Goal: Task Accomplishment & Management: Use online tool/utility

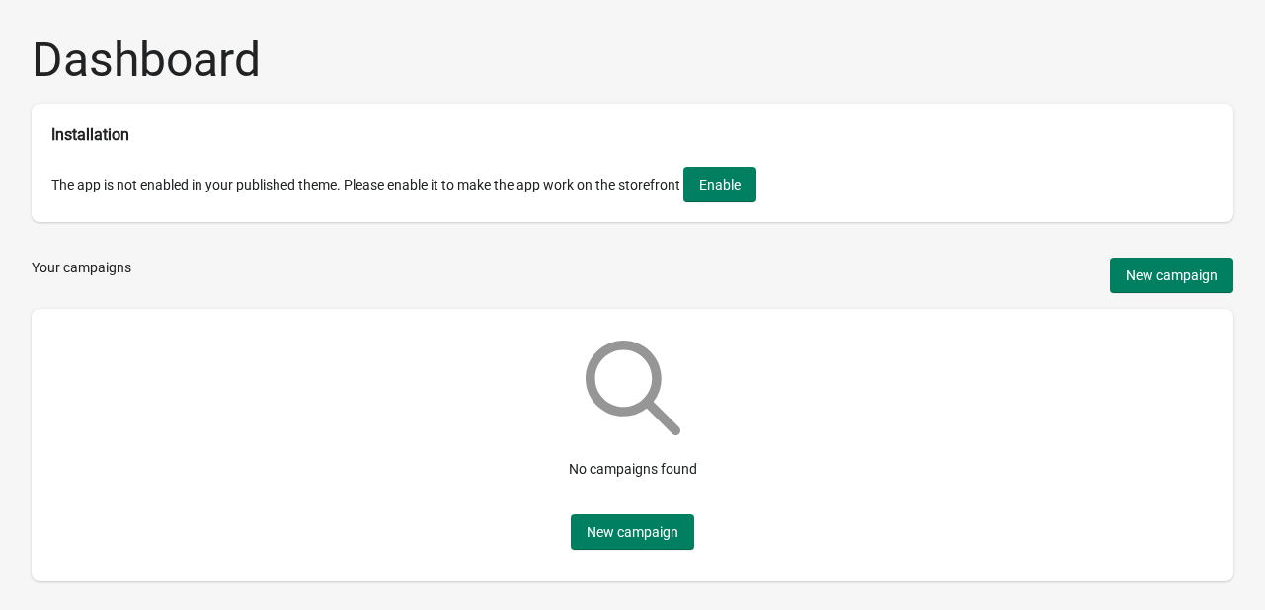
scroll to position [63, 0]
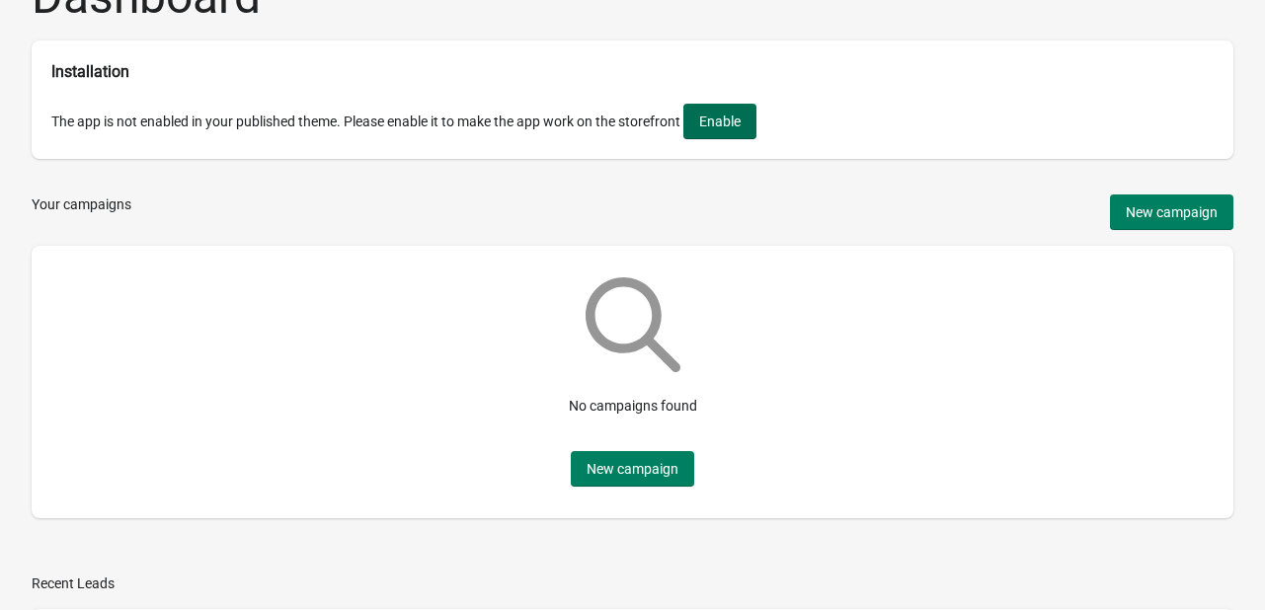
click at [741, 123] on span "Enable" at bounding box center [719, 122] width 41 height 16
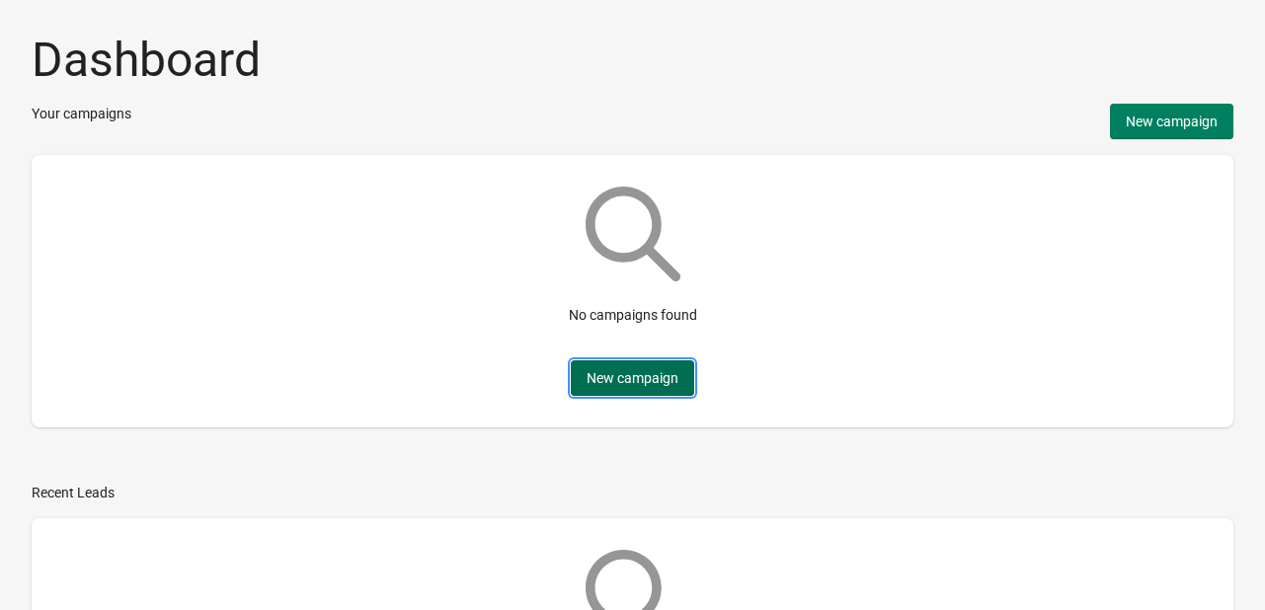
click at [681, 377] on button "New campaign" at bounding box center [632, 378] width 123 height 36
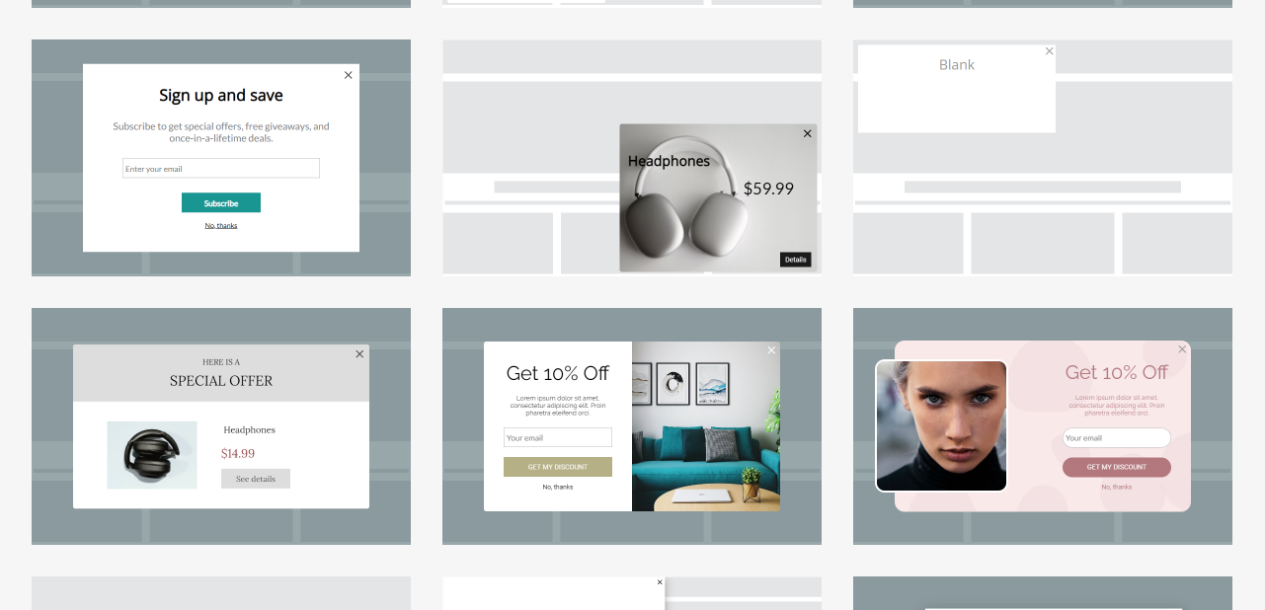
scroll to position [312, 0]
click at [1047, 448] on div at bounding box center [1042, 426] width 379 height 237
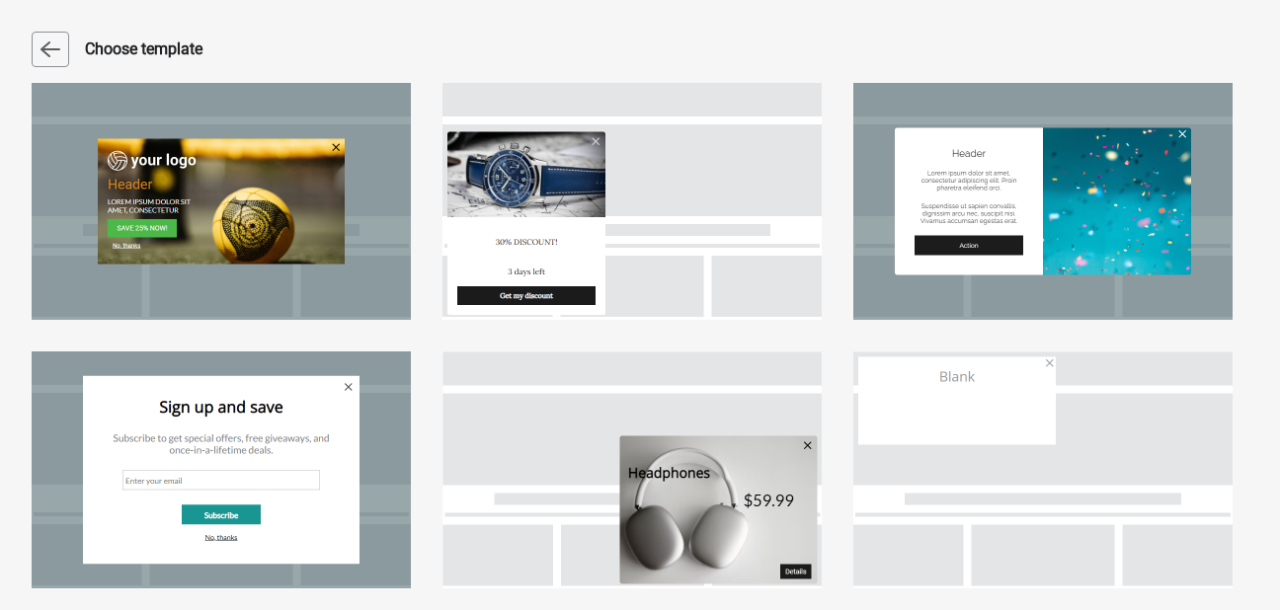
select select "center"
select select "dark"
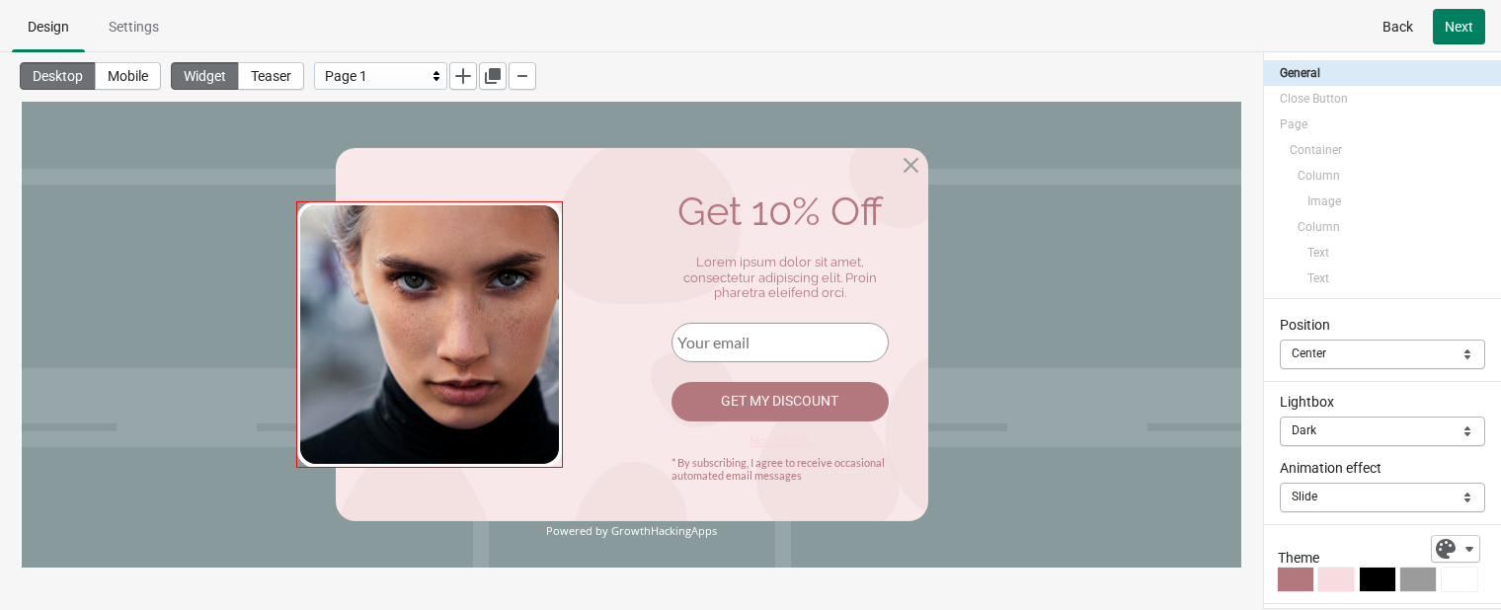
click at [525, 288] on img at bounding box center [429, 334] width 267 height 267
select select "both"
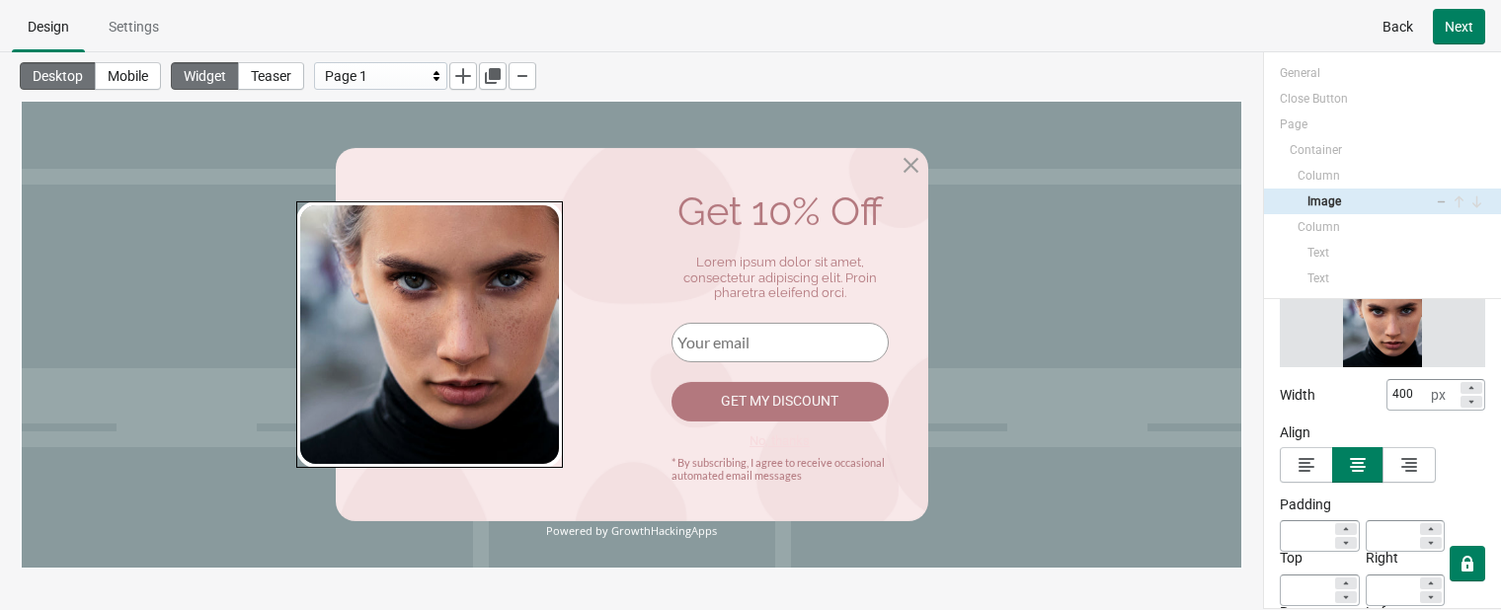
scroll to position [111, 0]
click at [1279, 345] on div "Change" at bounding box center [1382, 329] width 205 height 79
click at [1279, 333] on span "Change" at bounding box center [1382, 330] width 47 height 16
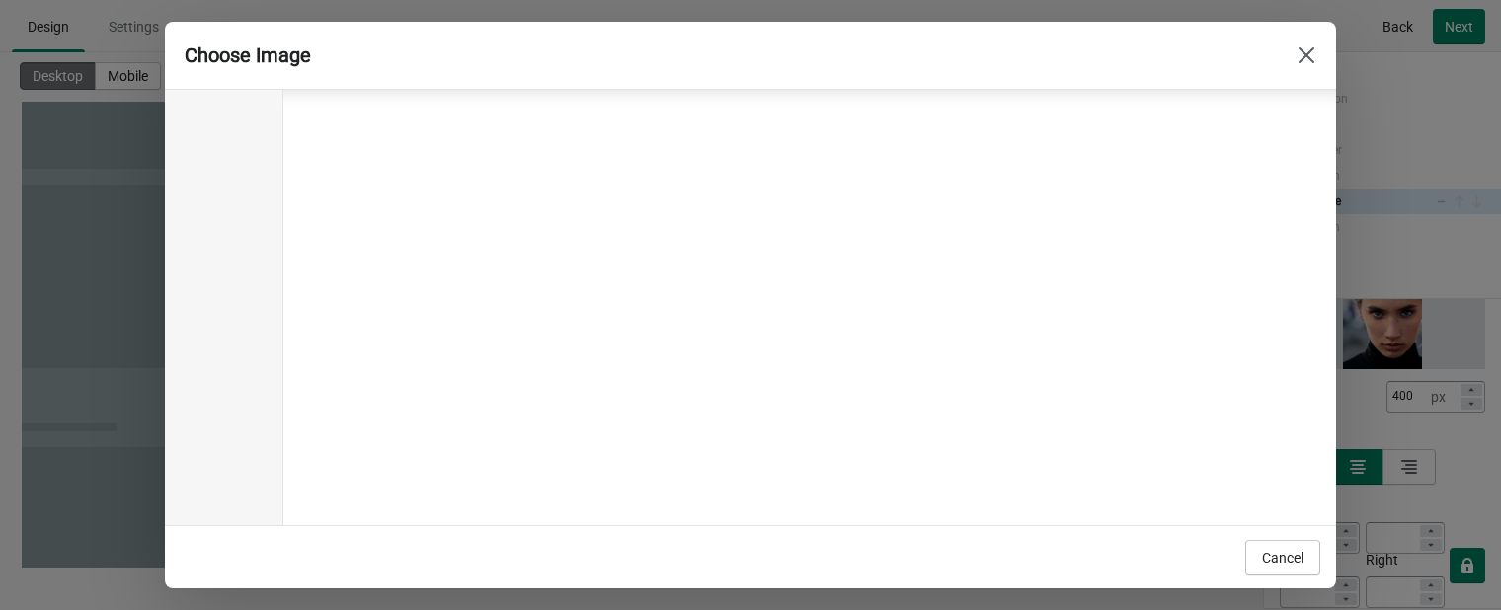
scroll to position [0, 0]
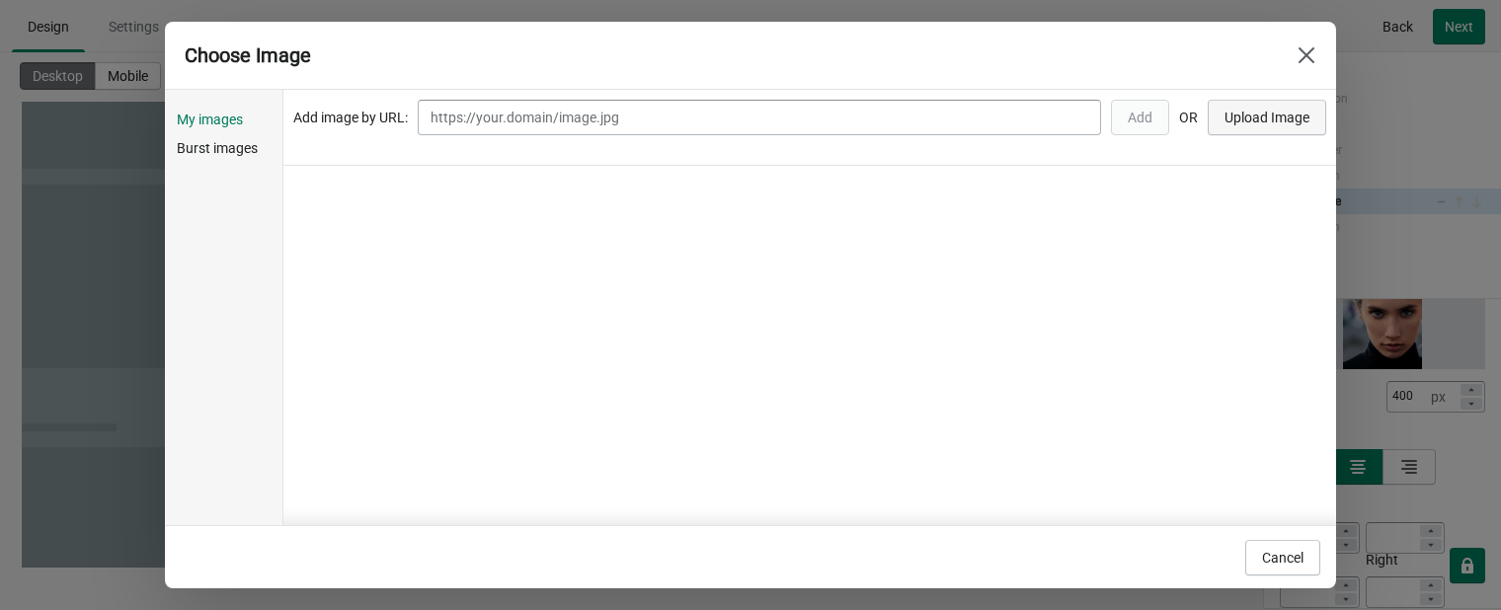
click at [1260, 131] on button "Upload Image" at bounding box center [1267, 118] width 118 height 36
click at [1227, 129] on button "Upload Image" at bounding box center [1267, 118] width 118 height 36
click at [348, 166] on div at bounding box center [809, 396] width 1053 height 460
click at [354, 124] on div "The image size is bigger than 2Mb" at bounding box center [408, 118] width 230 height 20
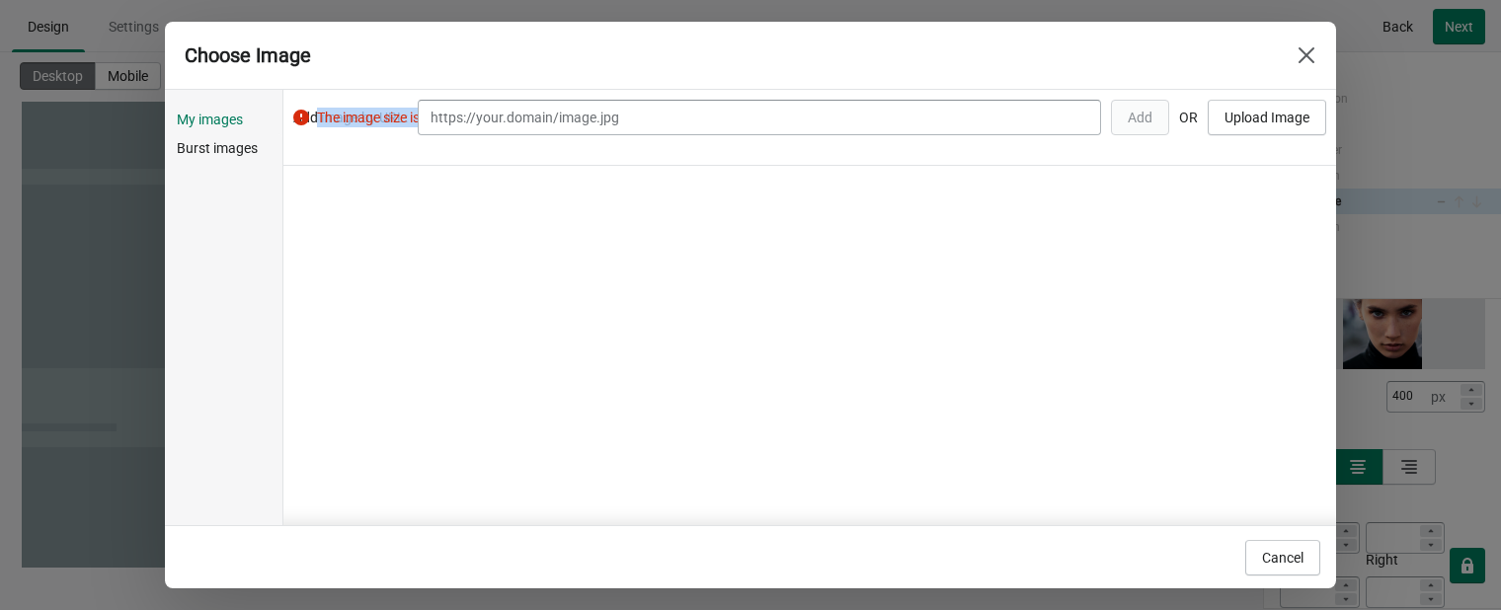
click at [354, 124] on div "The image size is bigger than 2Mb" at bounding box center [408, 118] width 230 height 20
click at [370, 165] on div "Add image by URL: Add OR Upload Image The image size is bigger than 2Mb" at bounding box center [809, 128] width 1053 height 76
click at [949, 146] on div "Add image by URL: Add OR Upload Image The image size is bigger than 2Mb" at bounding box center [809, 128] width 1053 height 76
click at [1247, 106] on button "Upload Image" at bounding box center [1267, 118] width 118 height 36
click at [255, 141] on span "Burst images" at bounding box center [228, 148] width 102 height 20
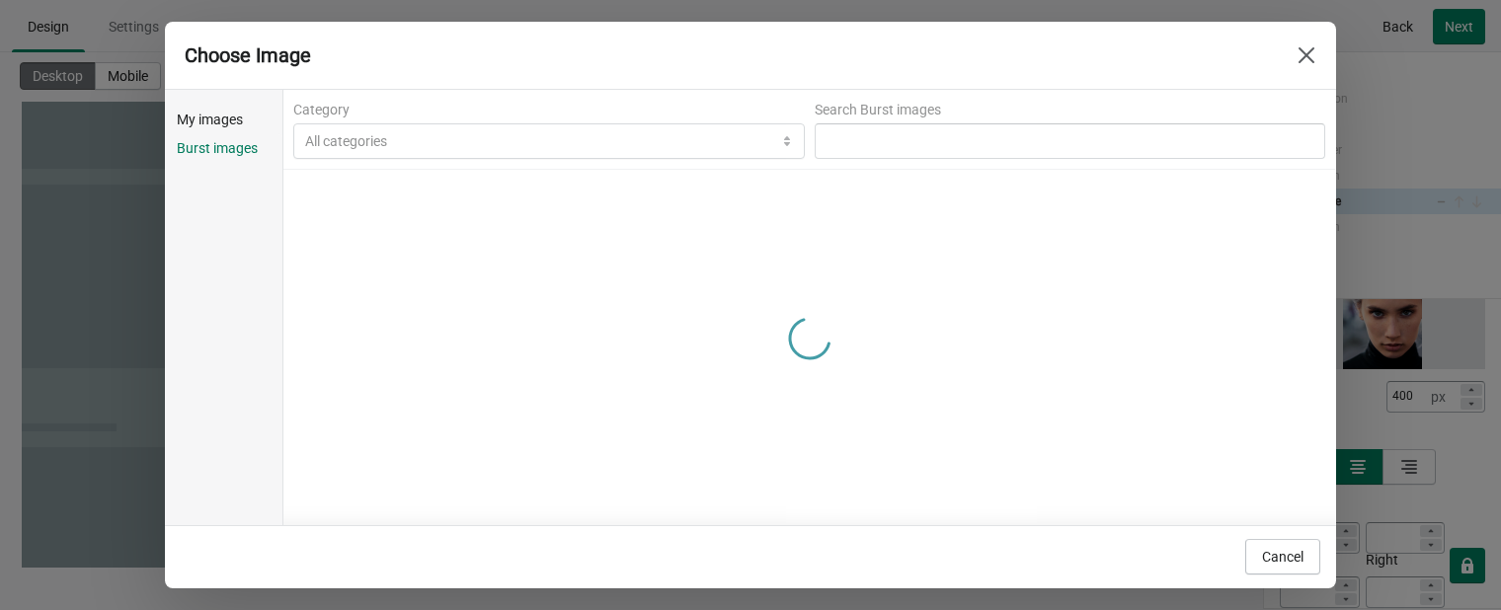
click at [237, 122] on span "My images" at bounding box center [228, 120] width 102 height 20
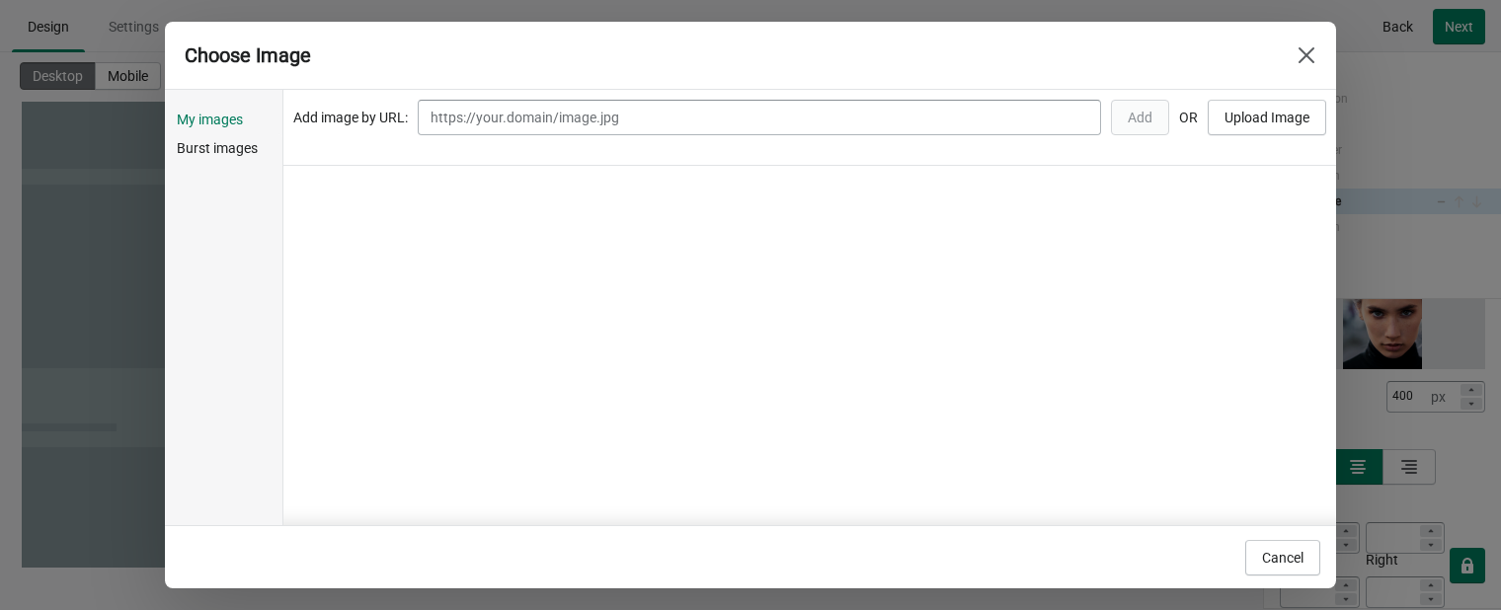
click at [1106, 109] on div "Add image by URL: Add OR Upload Image" at bounding box center [809, 128] width 1053 height 76
click at [596, 138] on div "Add image by URL: Add OR Upload Image" at bounding box center [809, 128] width 1053 height 76
click at [350, 124] on div "Add image by URL: Add OR Upload Image" at bounding box center [809, 128] width 1053 height 76
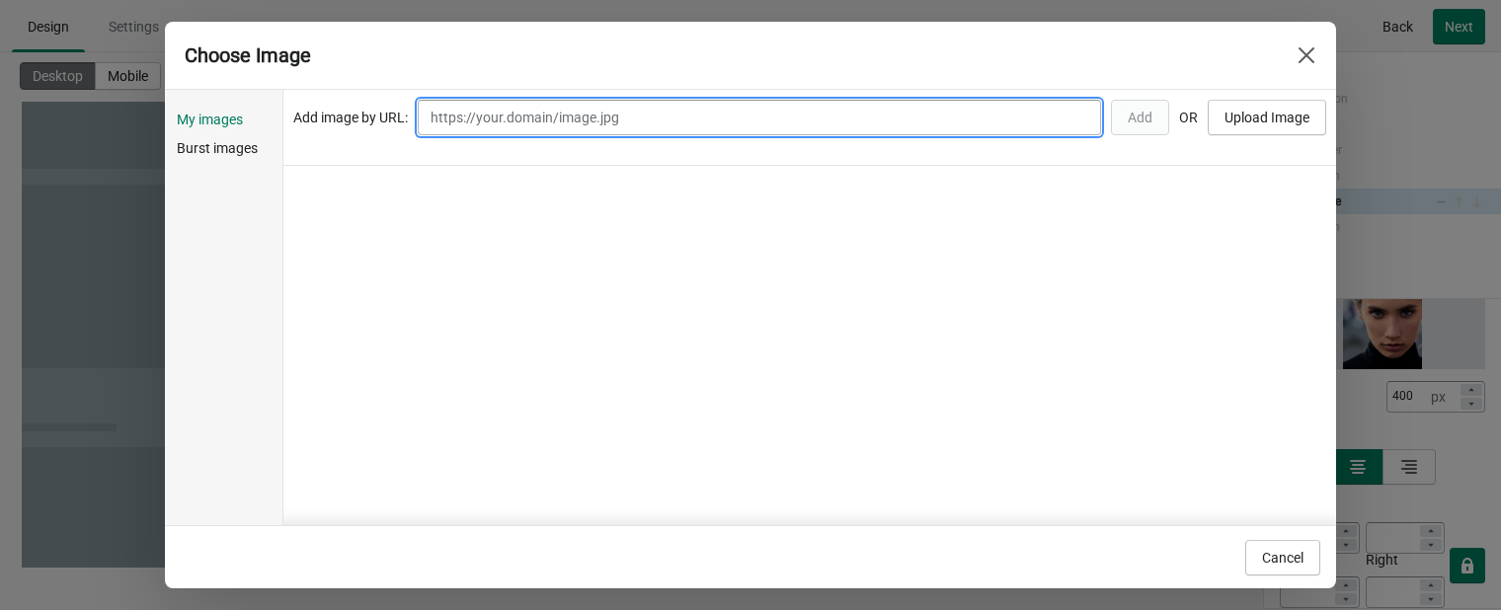
click at [495, 127] on input "search" at bounding box center [759, 118] width 683 height 36
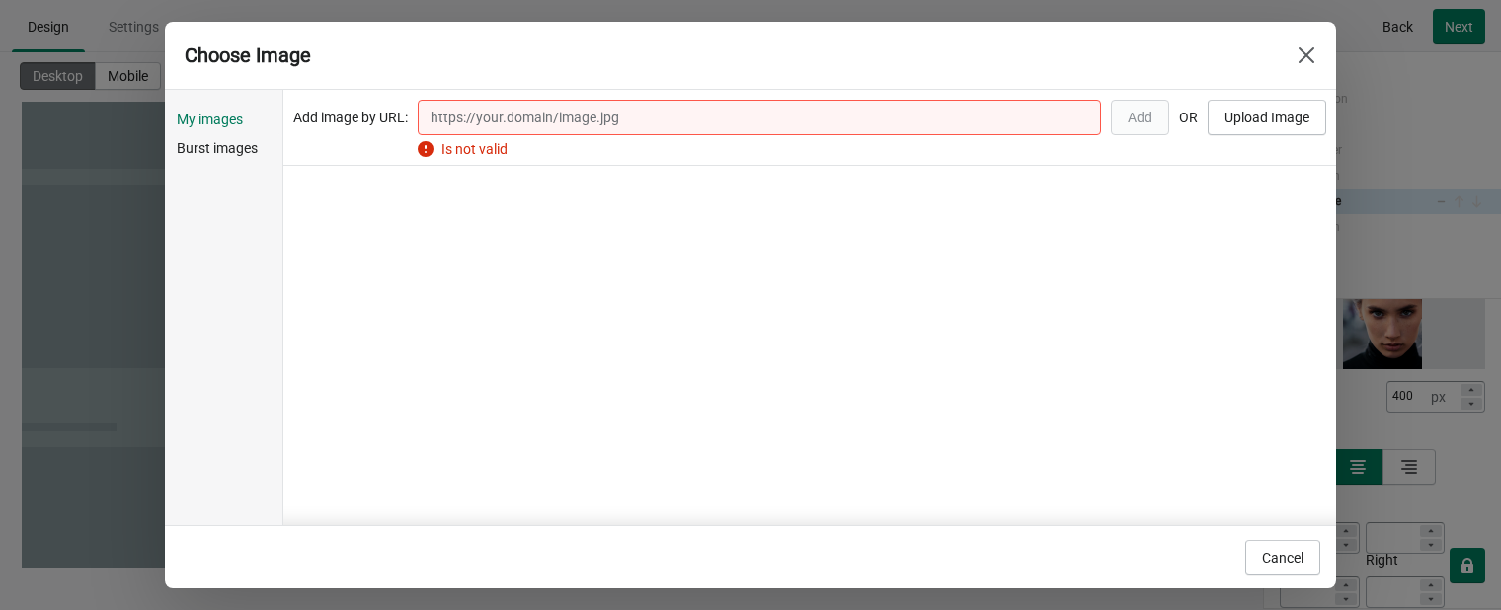
click at [1225, 356] on div at bounding box center [809, 396] width 1053 height 460
click at [1243, 183] on div at bounding box center [809, 396] width 1053 height 460
click at [1264, 117] on span "Upload Image" at bounding box center [1266, 118] width 85 height 16
click at [610, 273] on div at bounding box center [809, 396] width 1053 height 460
click at [1279, 532] on div "Cancel" at bounding box center [1278, 553] width 83 height 43
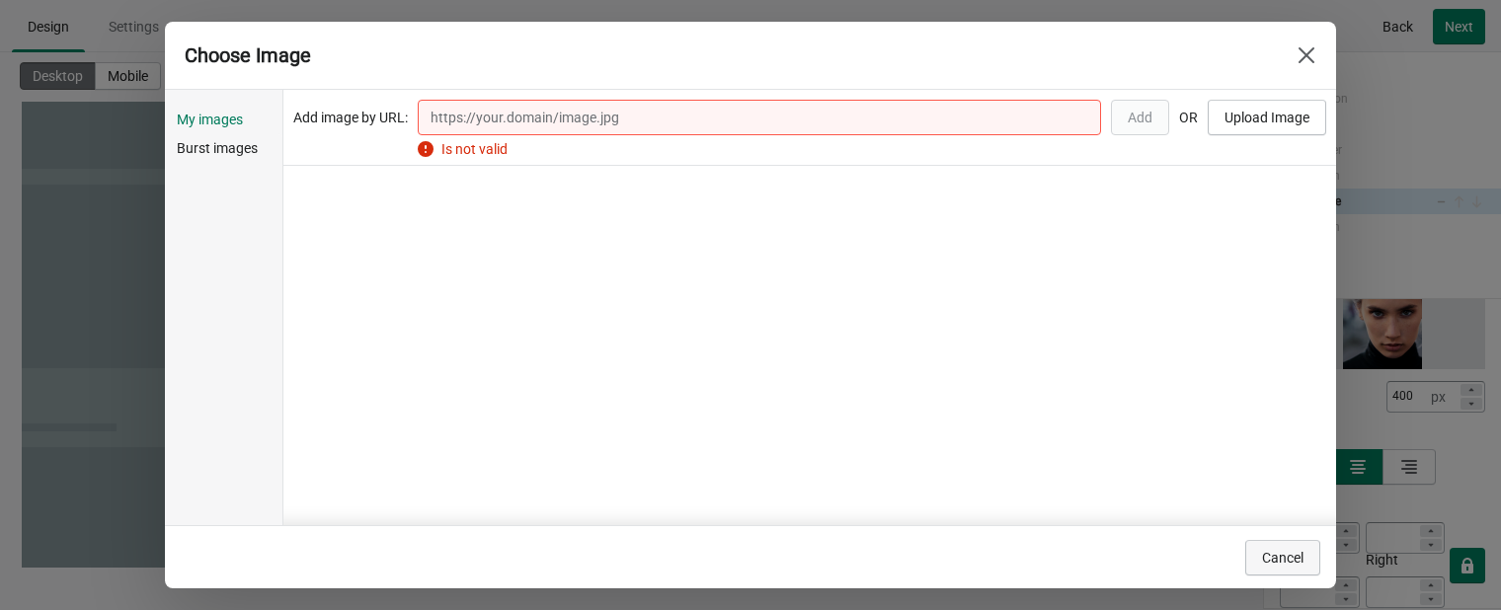
click at [1279, 550] on button "Cancel" at bounding box center [1282, 558] width 75 height 36
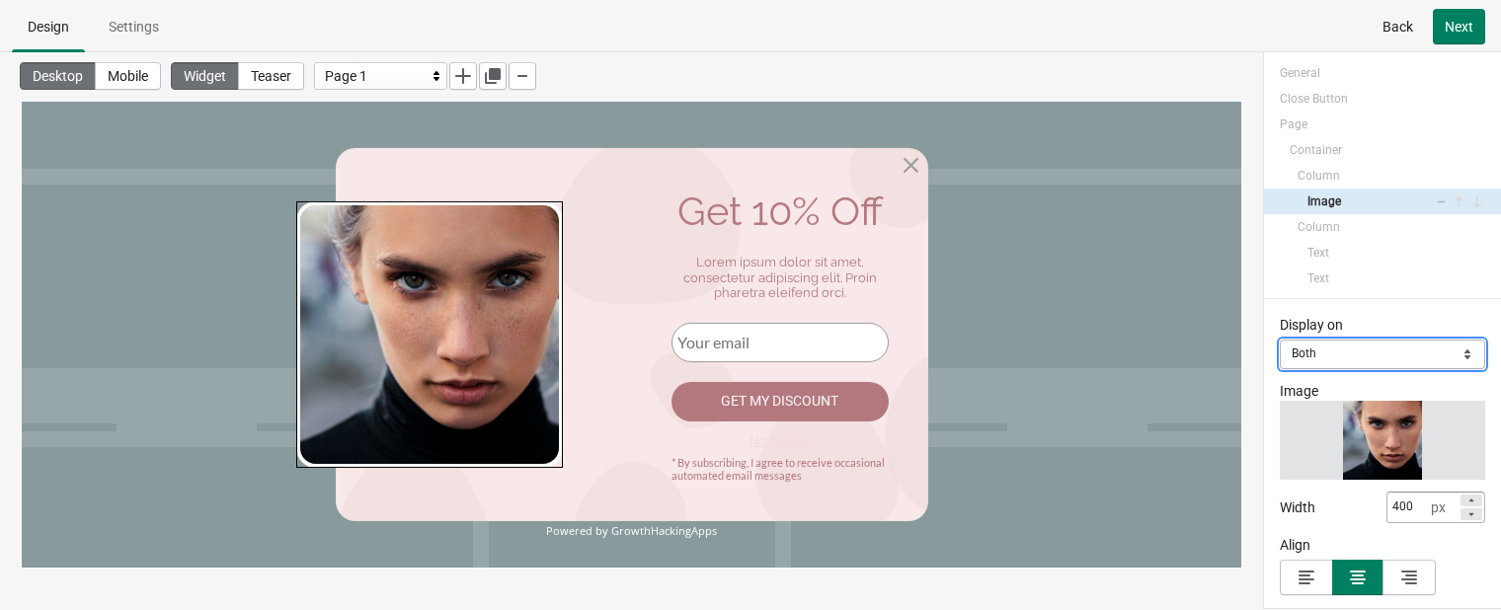
click at [1279, 352] on select "Mobile Desktop Both" at bounding box center [1382, 355] width 205 height 30
click at [1279, 504] on div "Width 400 px" at bounding box center [1382, 508] width 205 height 32
click at [1279, 441] on span "Change" at bounding box center [1382, 440] width 47 height 16
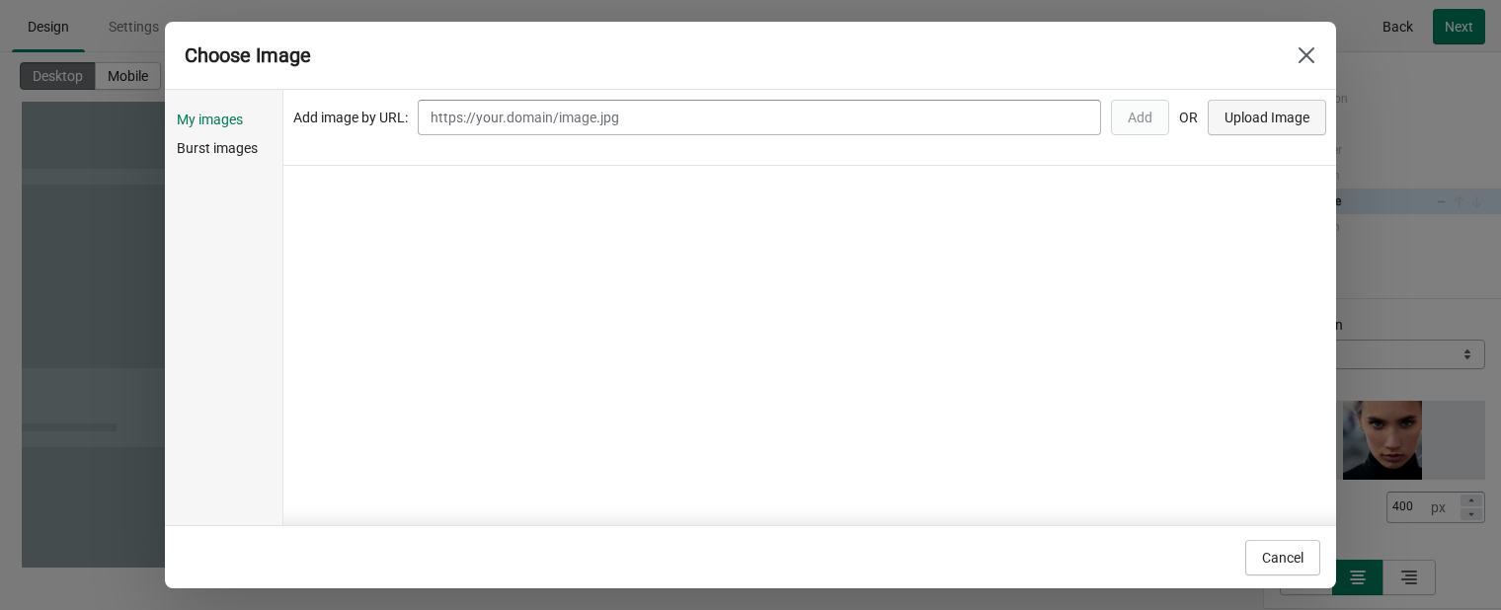
click at [1261, 119] on span "Upload Image" at bounding box center [1266, 118] width 85 height 16
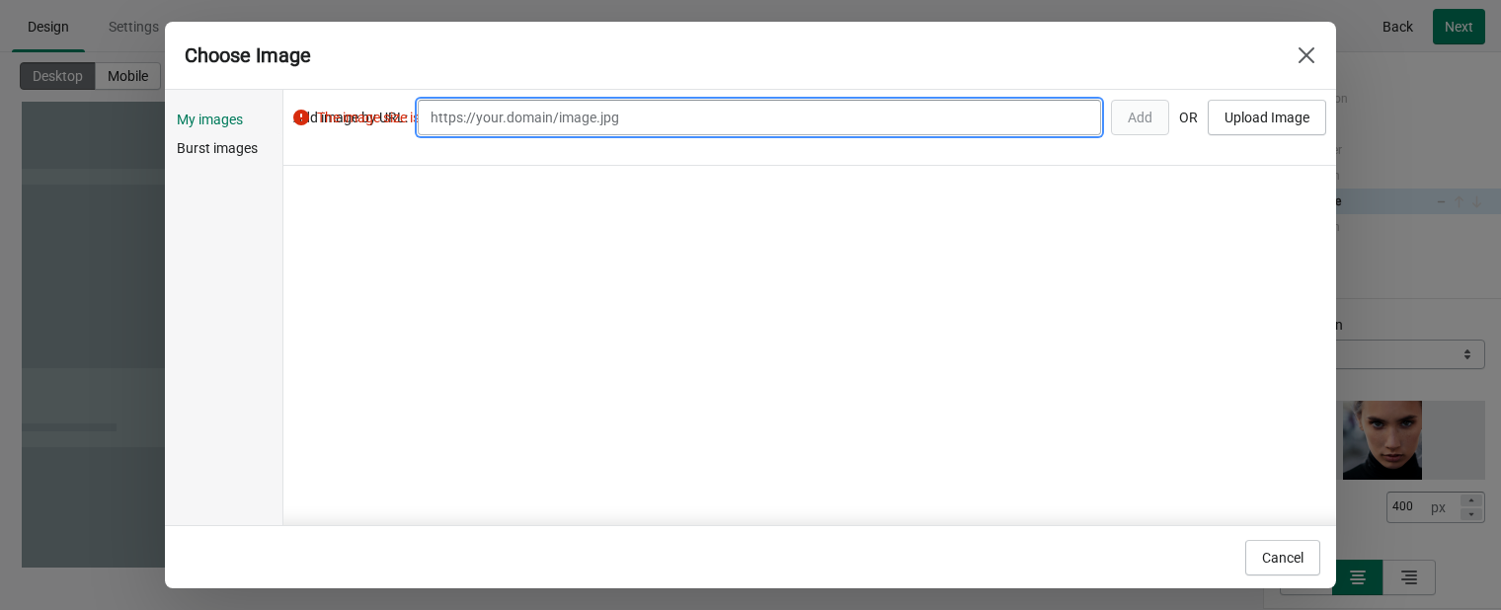
click at [614, 125] on input "search" at bounding box center [759, 118] width 683 height 36
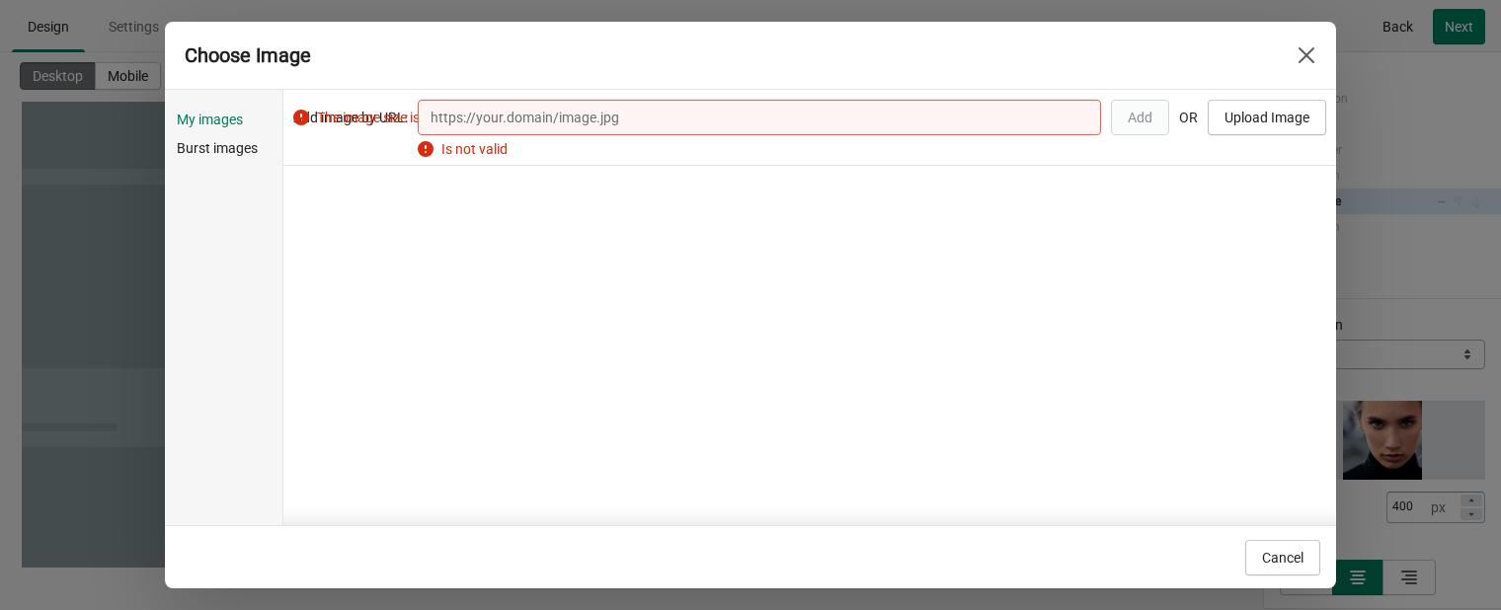
click at [1145, 126] on div "Add image by URL: Is not valid Add OR Upload Image The image size is bigger tha…" at bounding box center [809, 128] width 1053 height 76
click at [220, 145] on span "Burst images" at bounding box center [228, 148] width 102 height 20
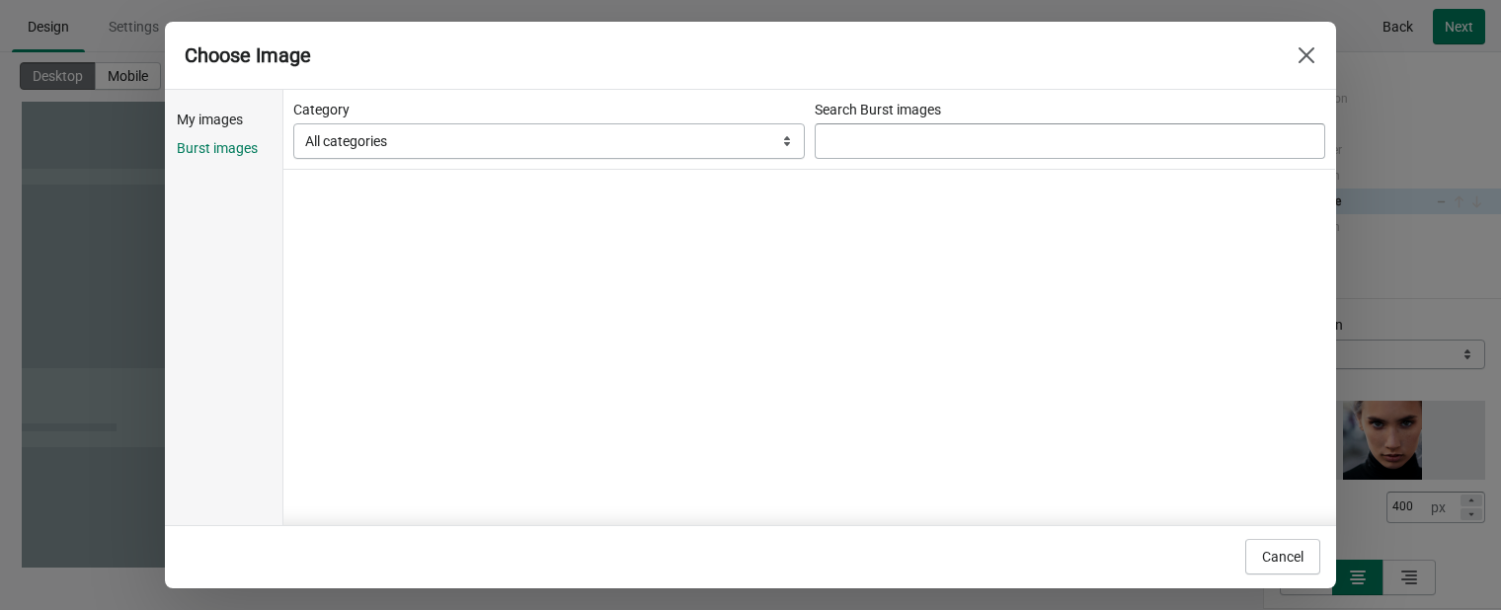
click at [240, 126] on span "My images" at bounding box center [228, 120] width 102 height 20
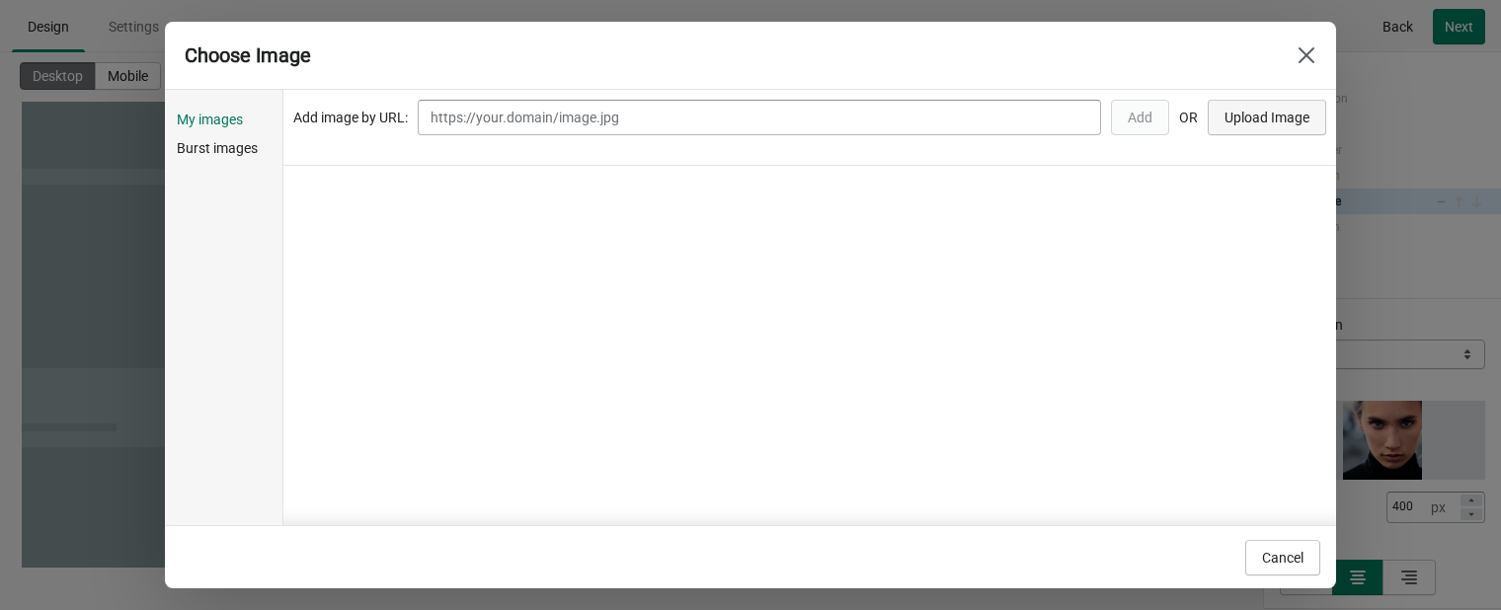
click at [1270, 125] on span "Upload Image" at bounding box center [1266, 118] width 85 height 16
click at [1276, 122] on span "Upload Image" at bounding box center [1266, 118] width 85 height 16
click at [451, 196] on div at bounding box center [809, 396] width 1053 height 460
click at [1279, 44] on button "Close" at bounding box center [1306, 56] width 36 height 36
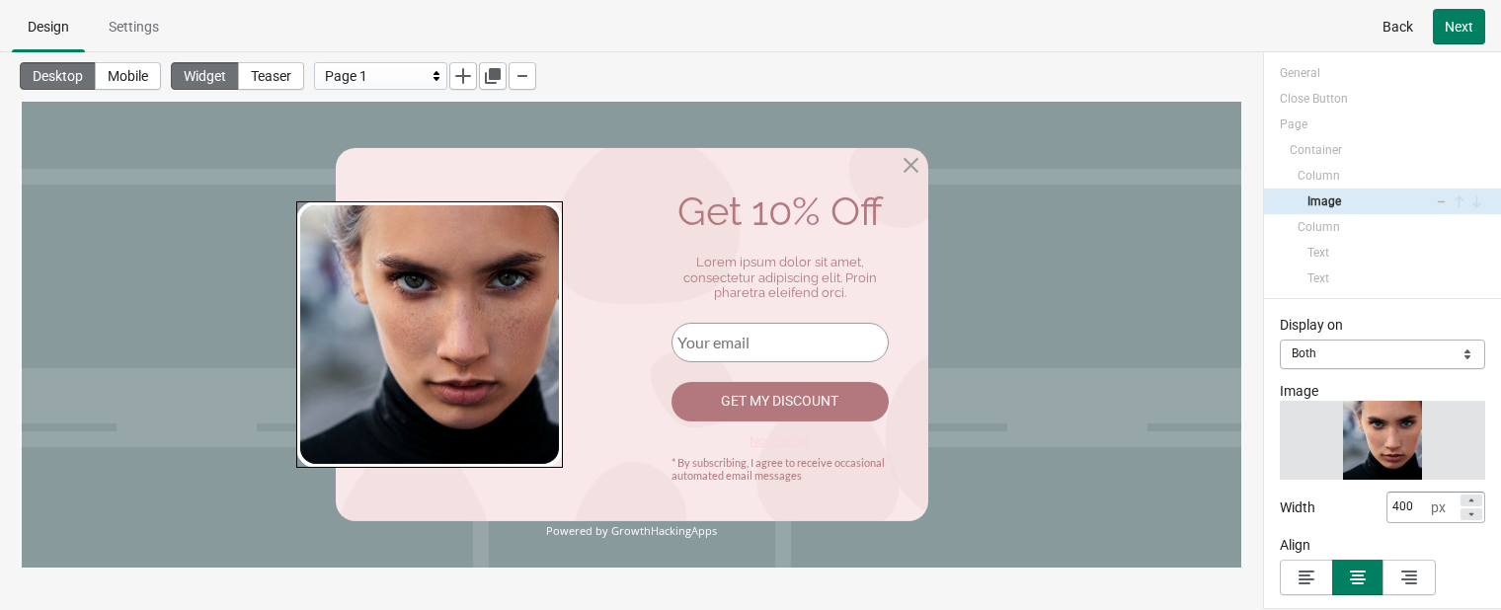
click at [1279, 30] on span "Back" at bounding box center [1397, 27] width 31 height 16
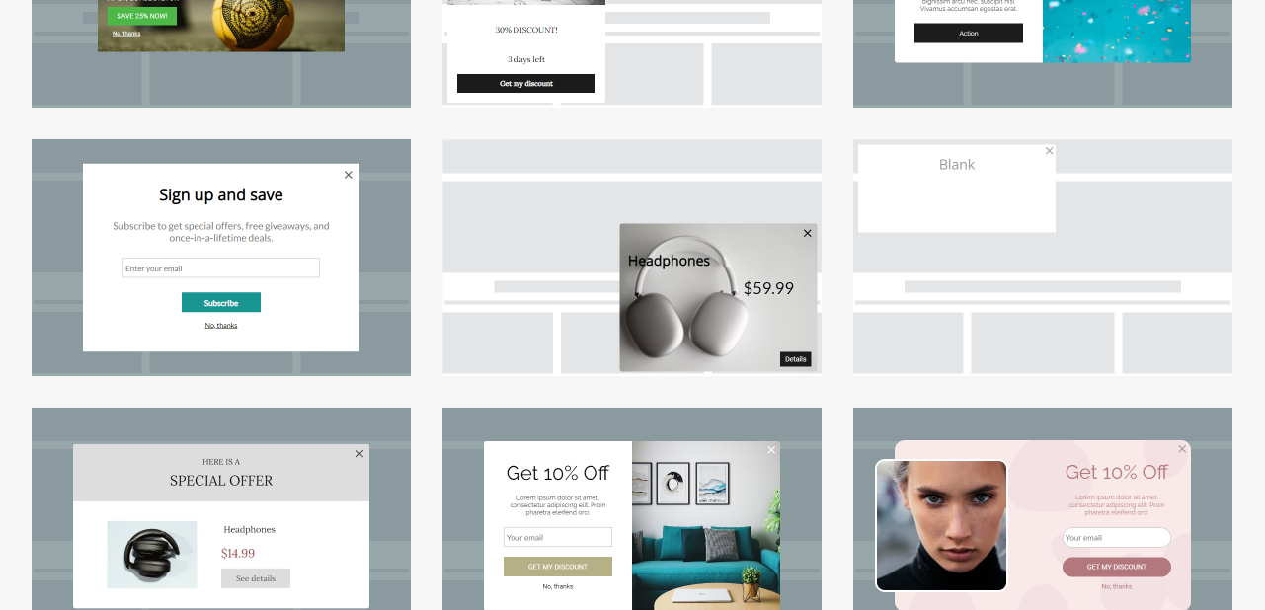
scroll to position [211, 0]
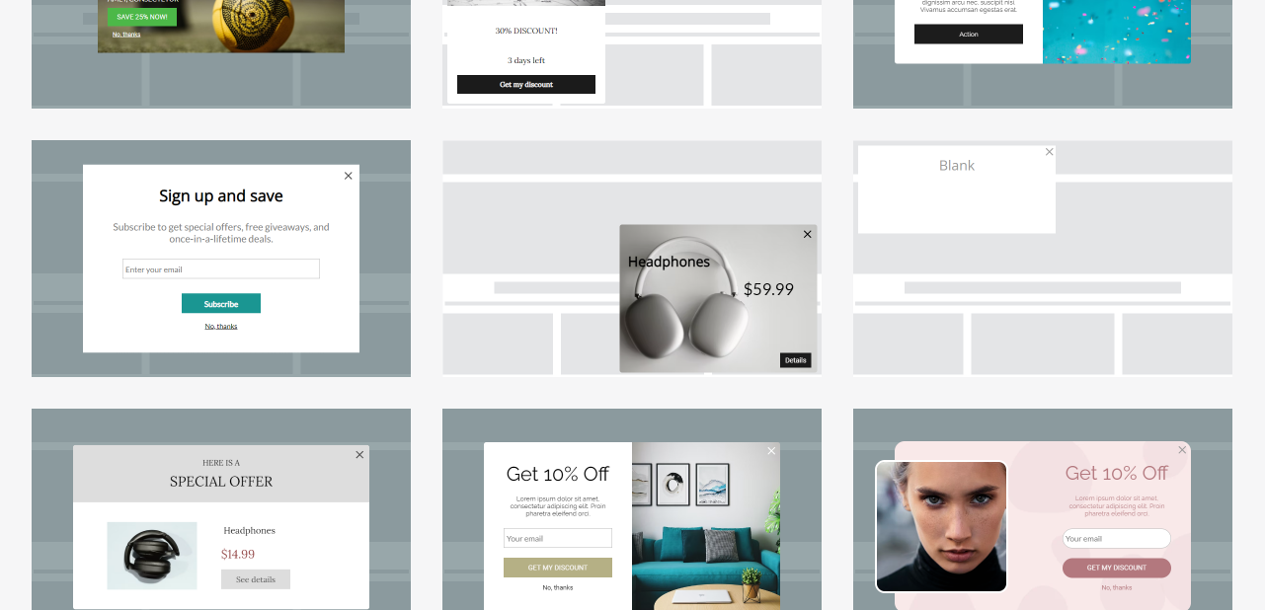
click at [430, 285] on div at bounding box center [633, 393] width 1202 height 1043
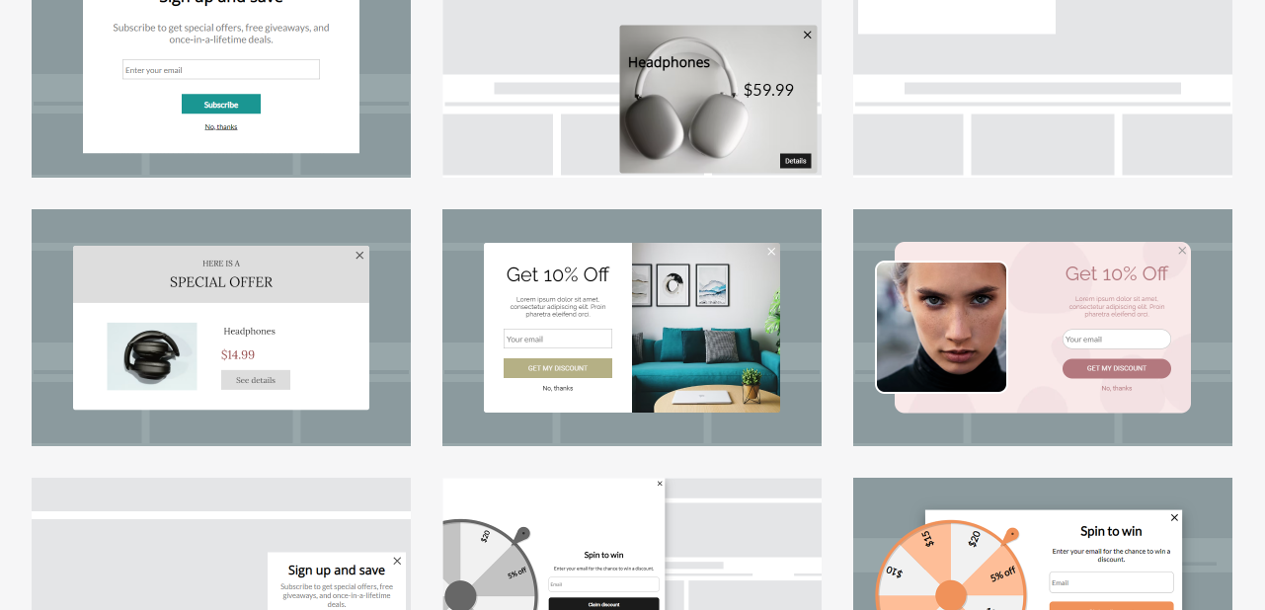
scroll to position [547, 0]
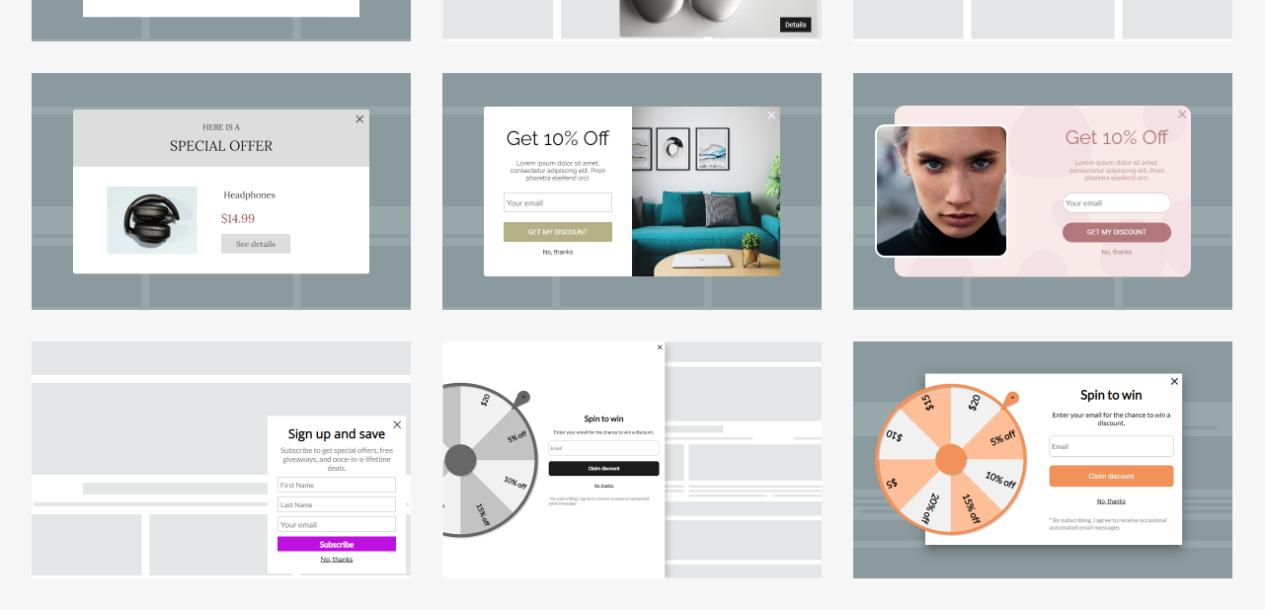
click at [946, 196] on div at bounding box center [1042, 191] width 379 height 237
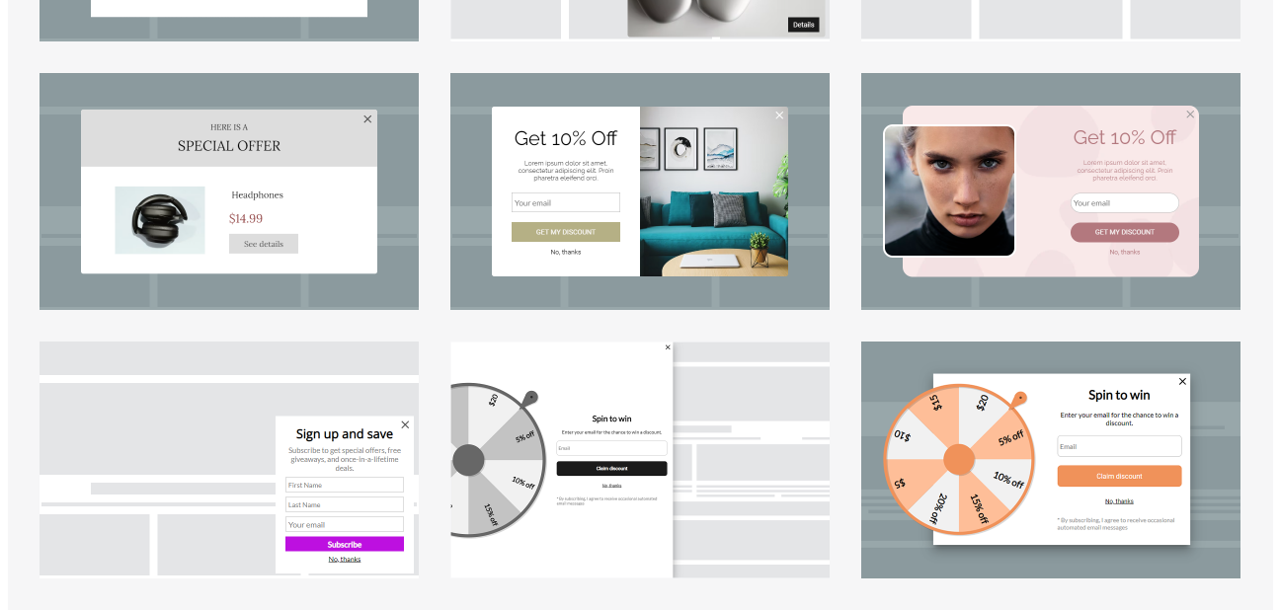
select select "center"
select select "dark"
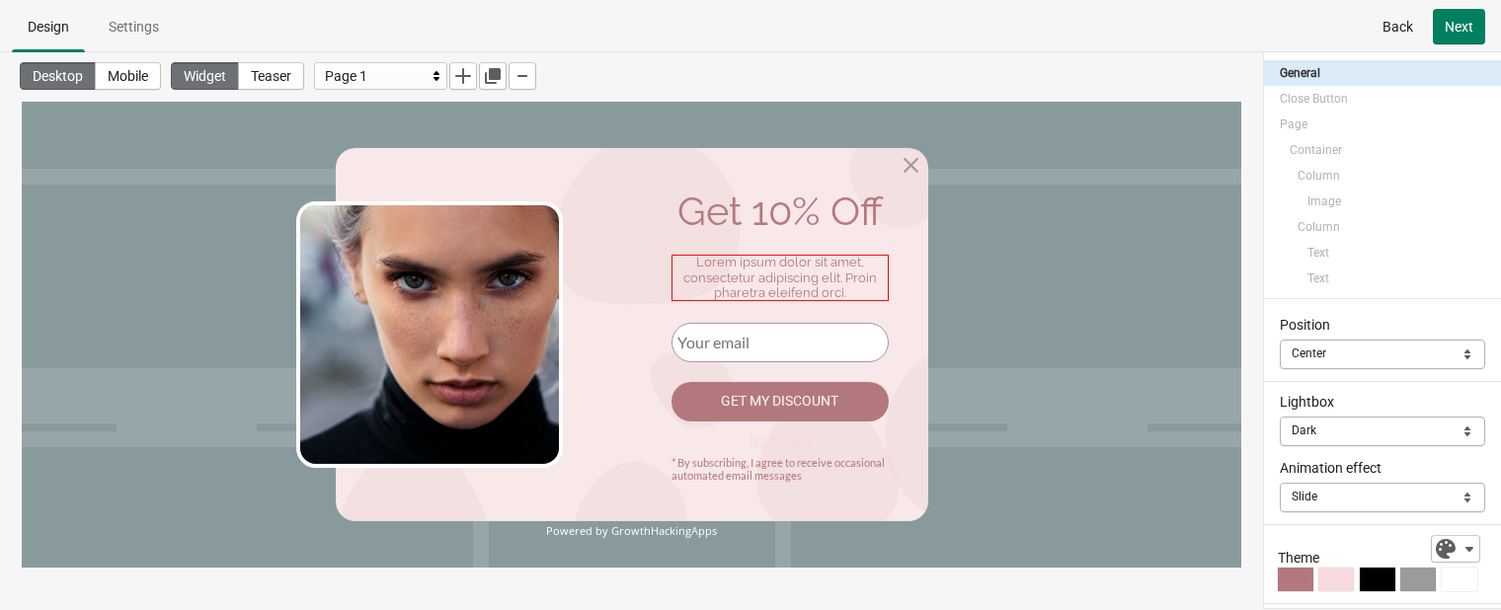
click at [756, 256] on div "Lorem ipsum dolor sit amet, consectetur adipiscing elit. Proin pharetra eleifen…" at bounding box center [779, 278] width 217 height 46
select select "both"
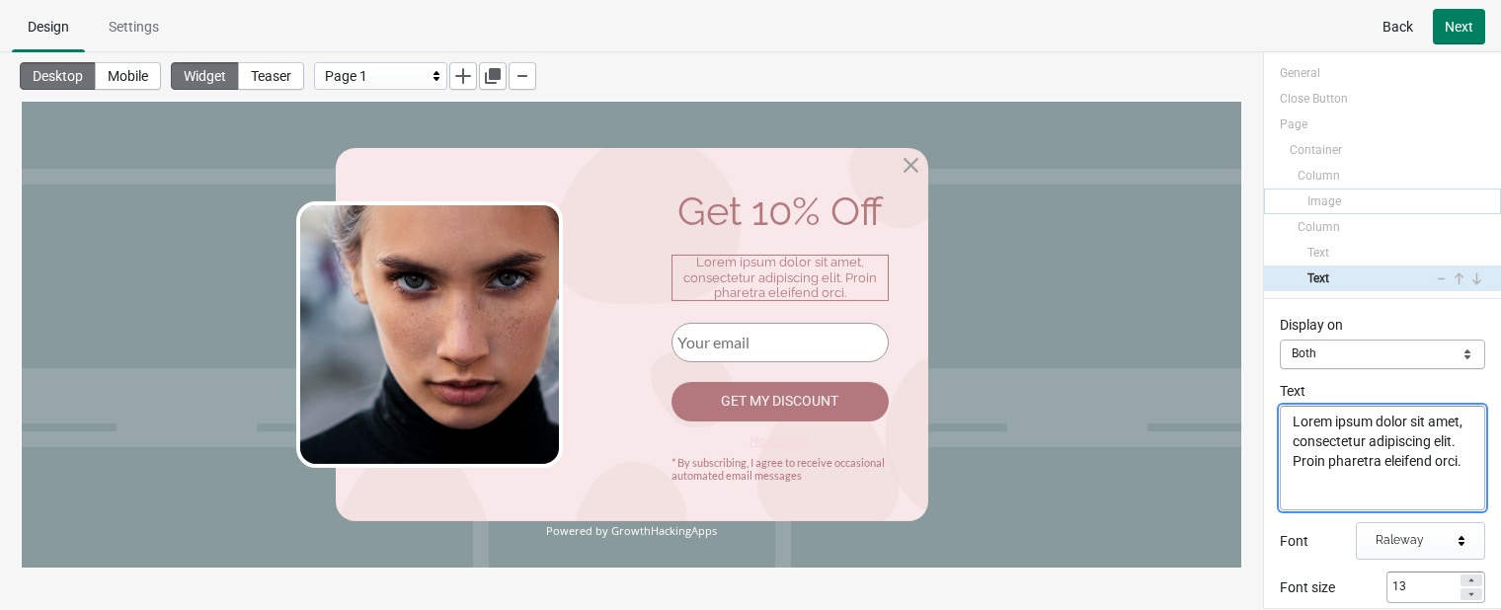
select select "both"
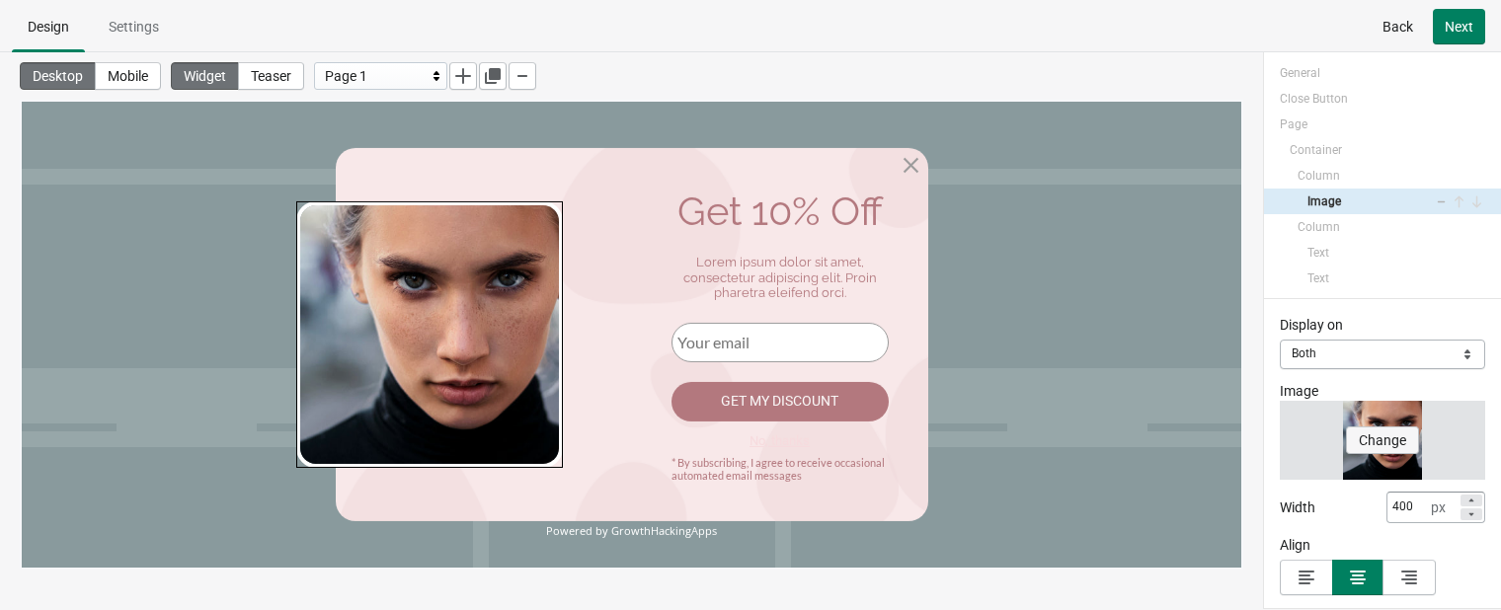
click at [1279, 427] on button "Change" at bounding box center [1382, 441] width 73 height 28
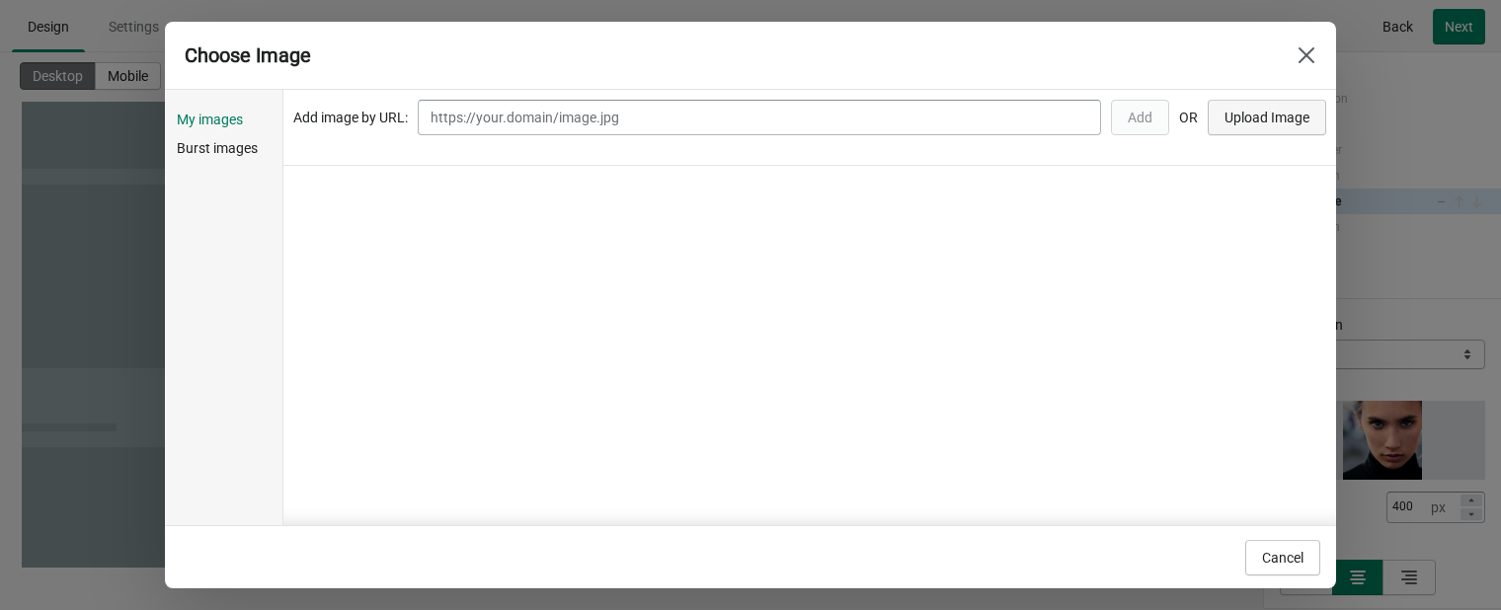
click at [1224, 118] on span "Upload Image" at bounding box center [1266, 118] width 85 height 16
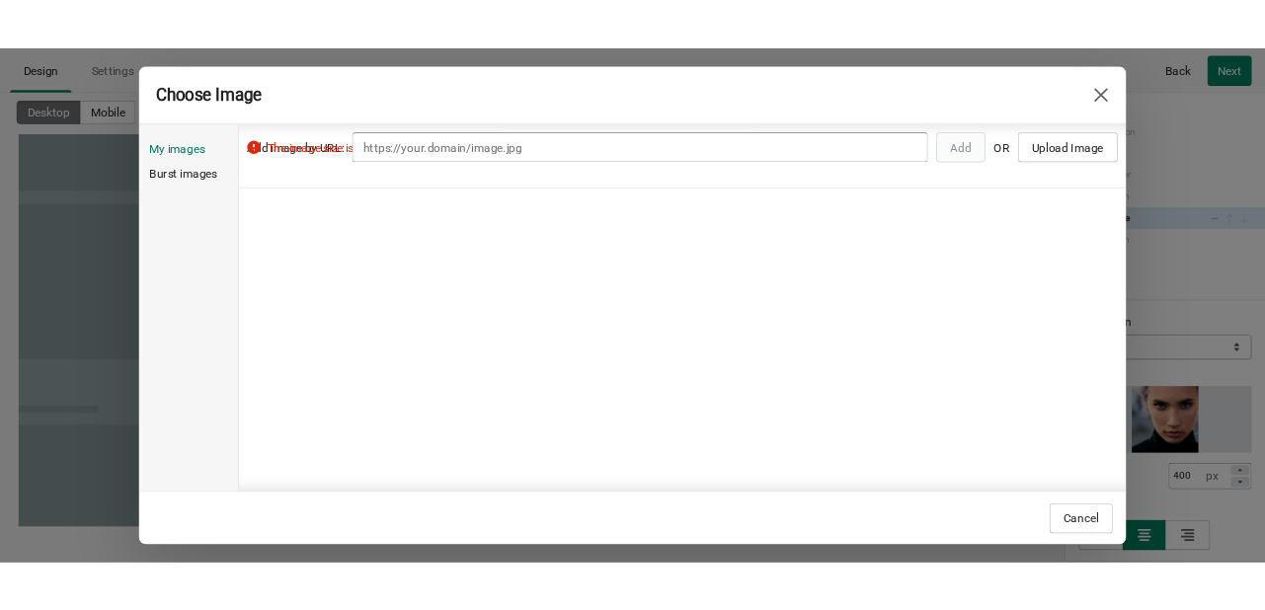
scroll to position [101, 0]
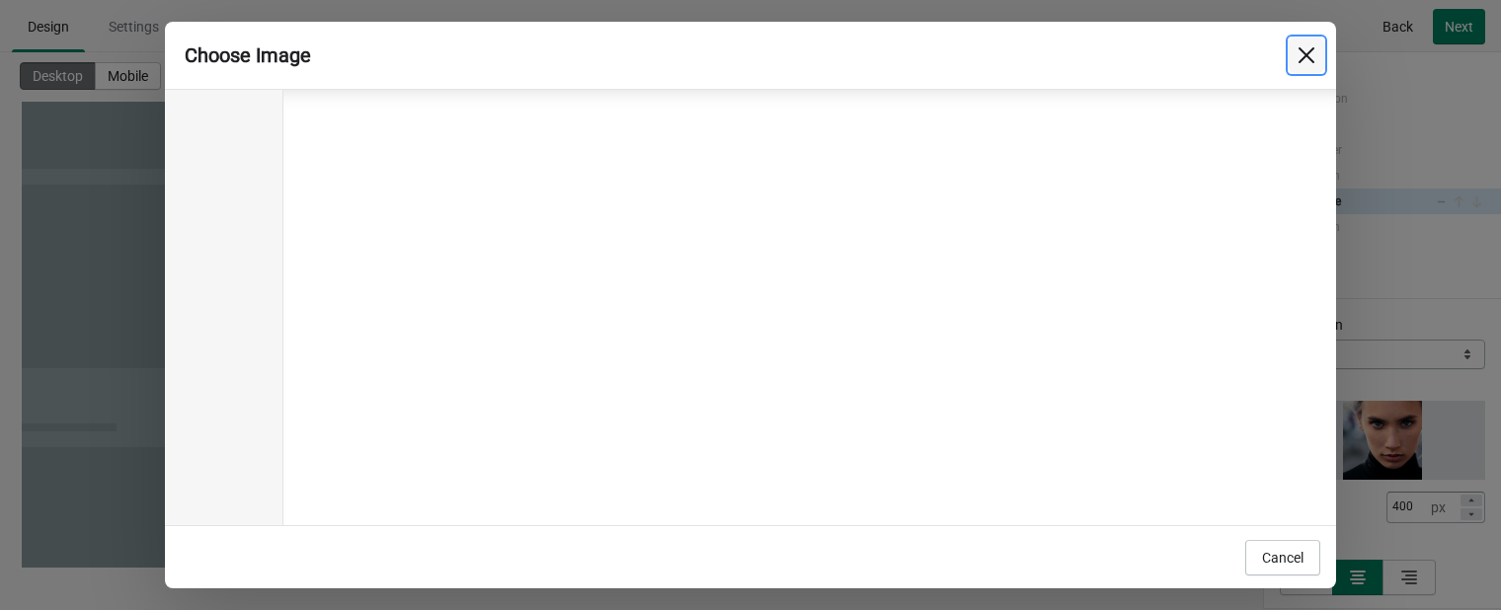
click at [1279, 51] on icon "Close" at bounding box center [1306, 55] width 16 height 16
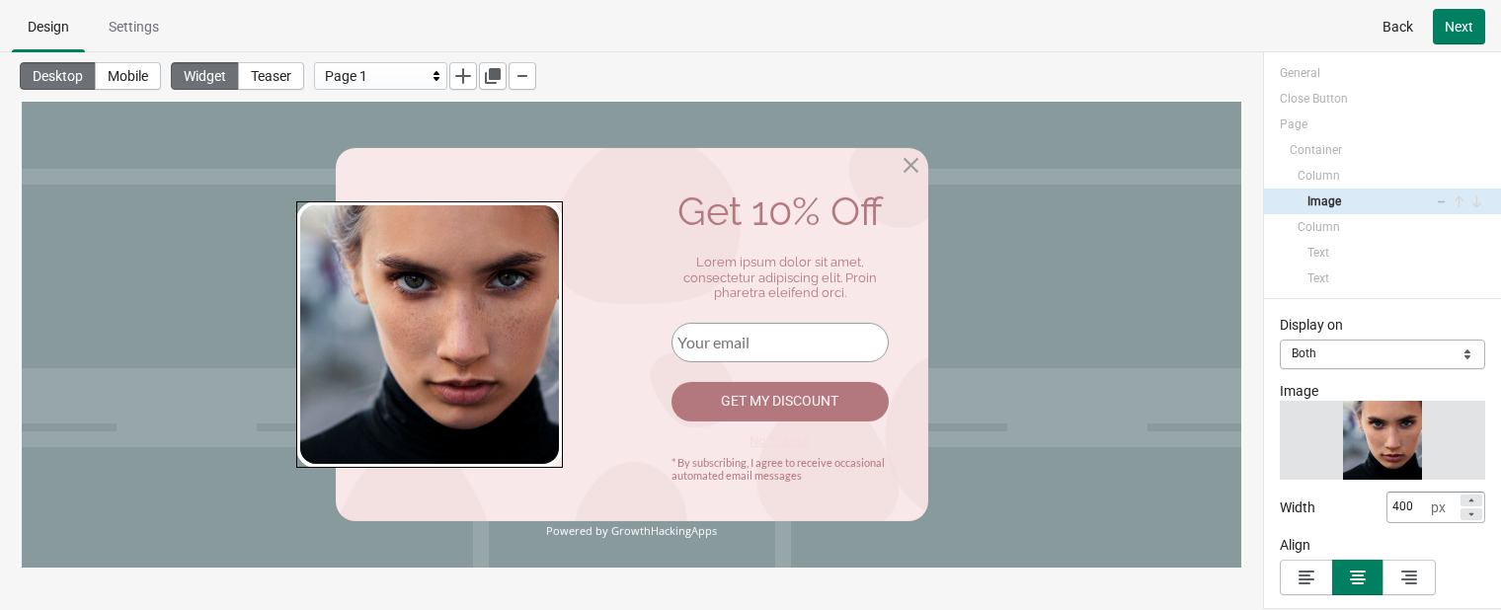
click at [1279, 19] on span "Back" at bounding box center [1397, 27] width 31 height 16
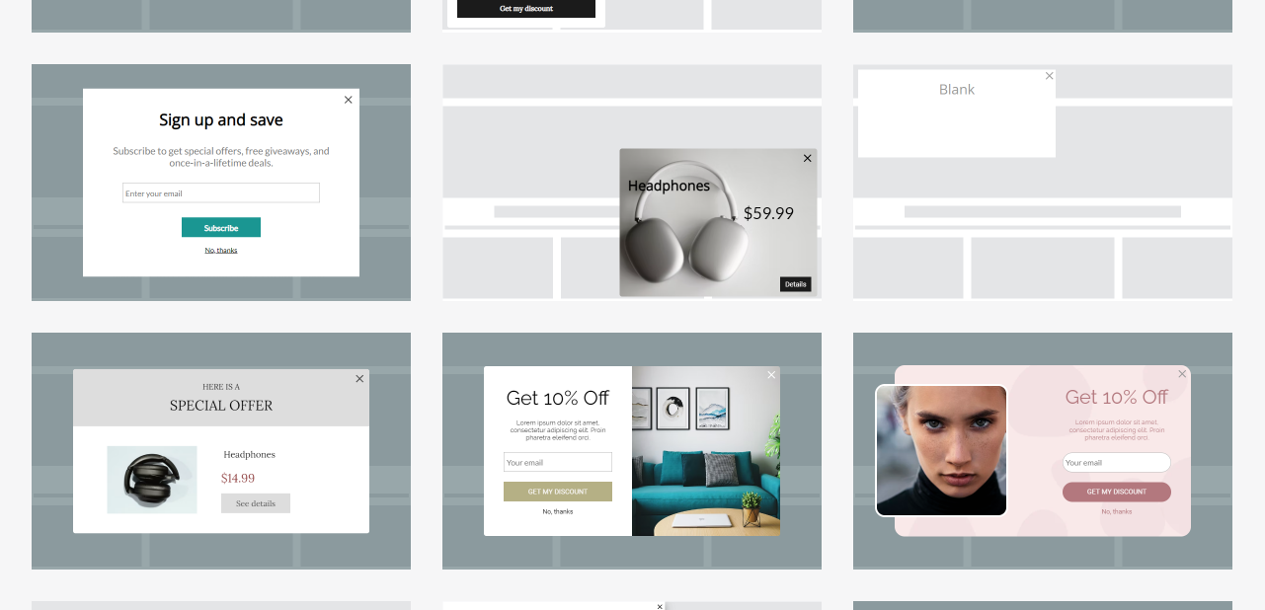
scroll to position [547, 0]
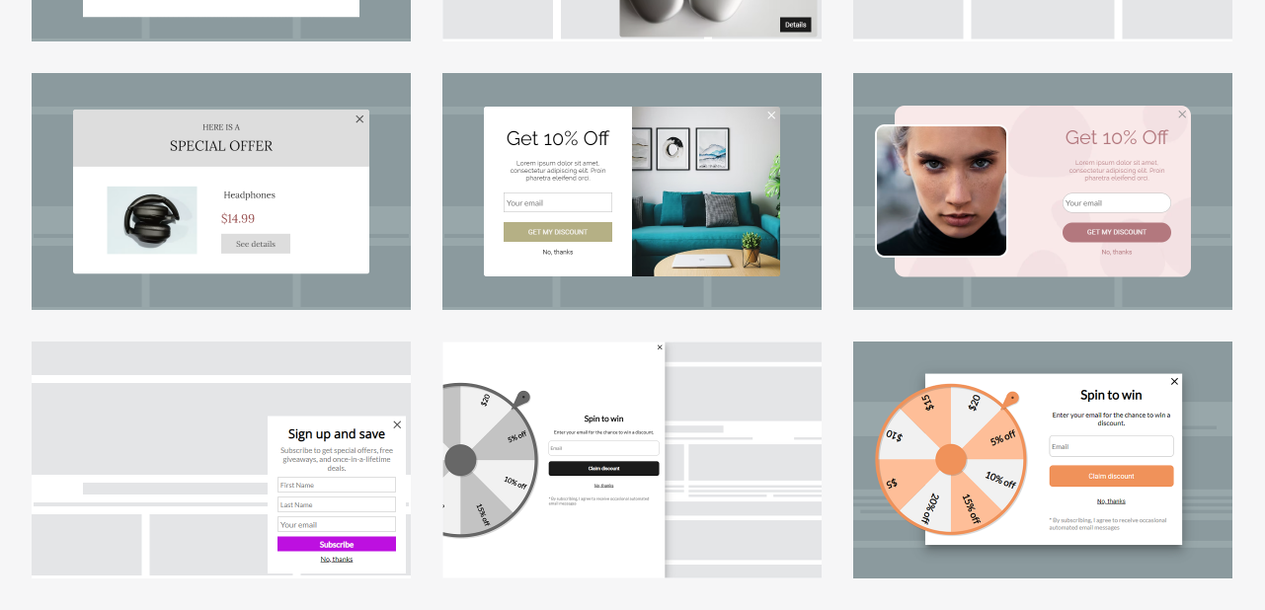
click at [1062, 505] on div at bounding box center [1042, 460] width 379 height 237
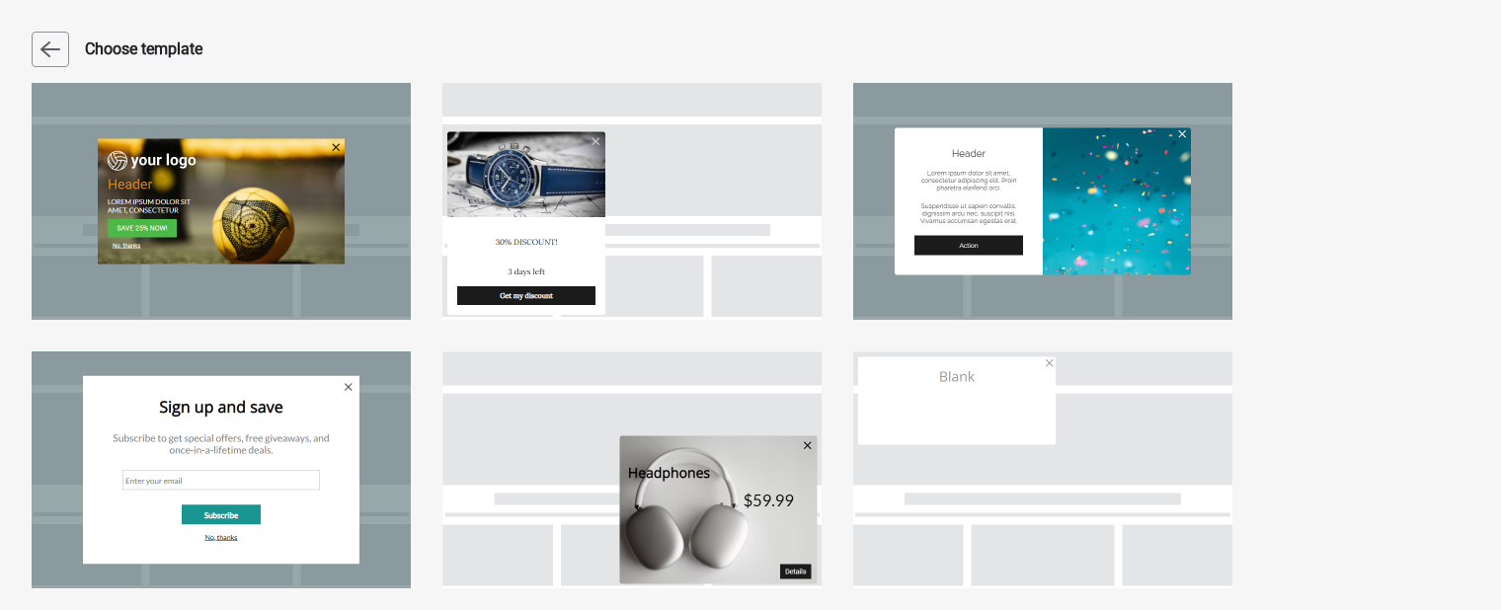
select select "center"
select select "dark"
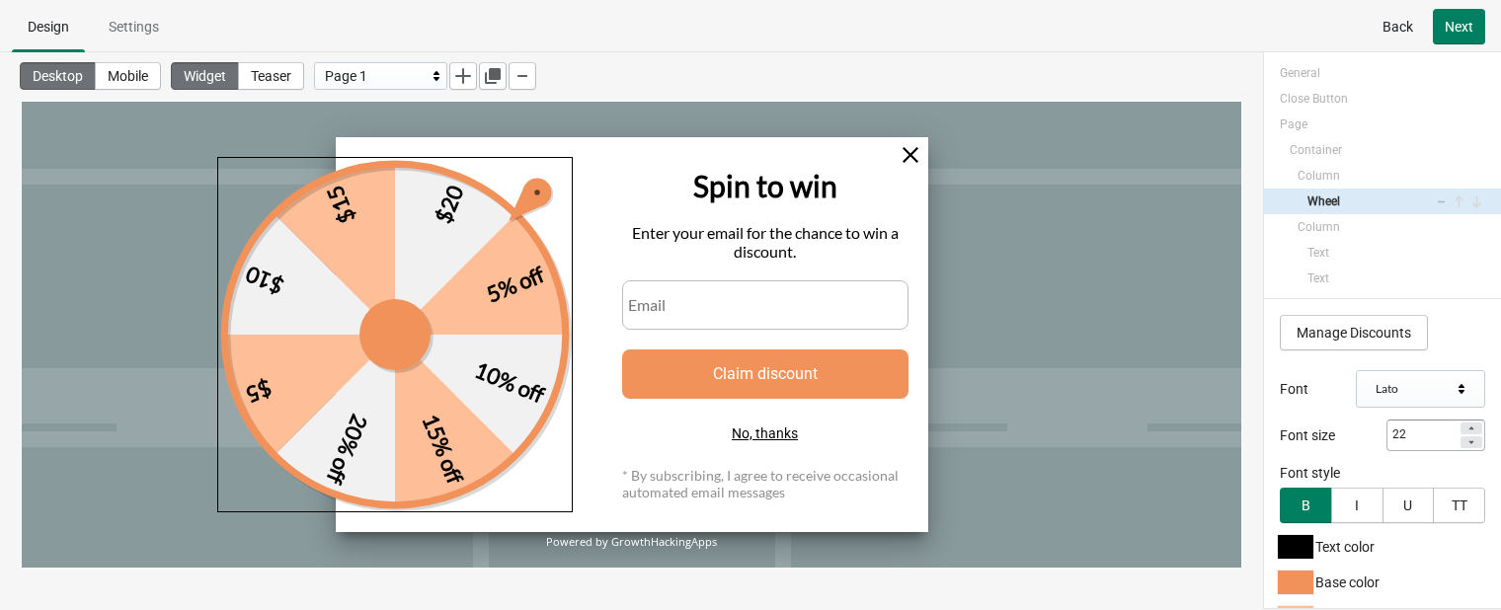
click at [535, 257] on div "5% off 10% off 15% off 20% off $5 $10 $15 $20" at bounding box center [394, 334] width 355 height 355
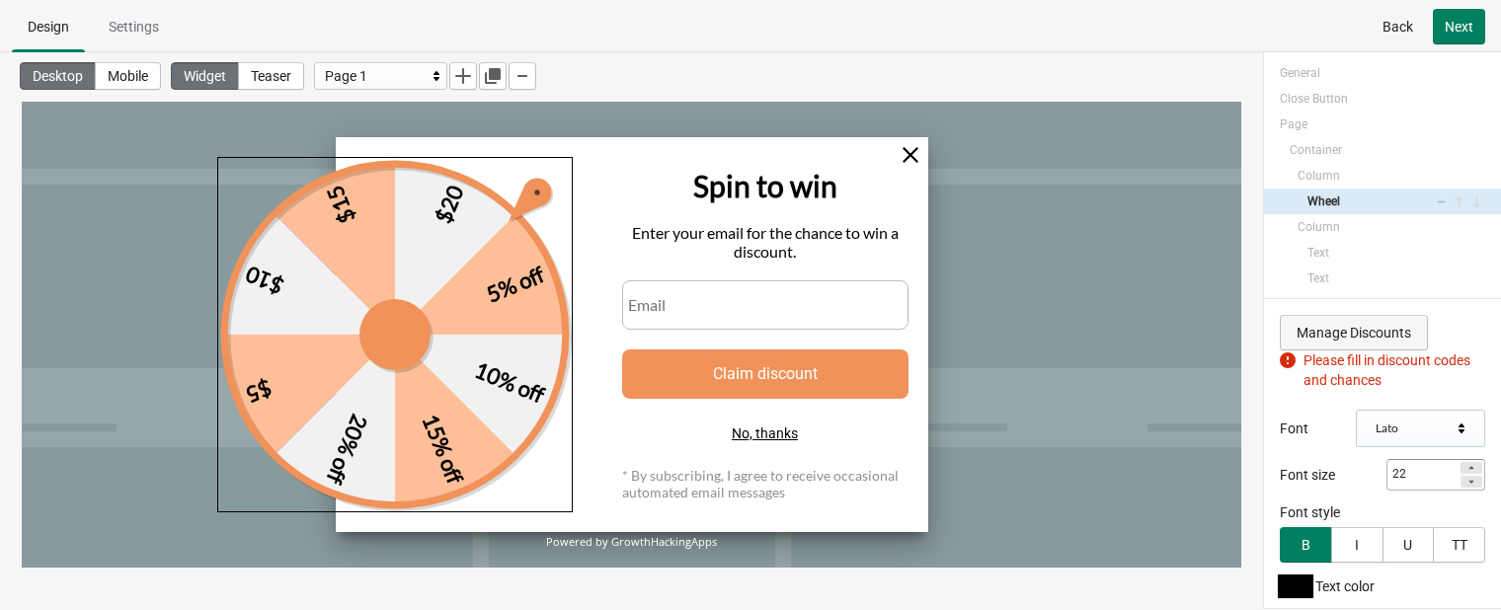
click at [1279, 319] on button "Manage Discounts" at bounding box center [1354, 333] width 148 height 36
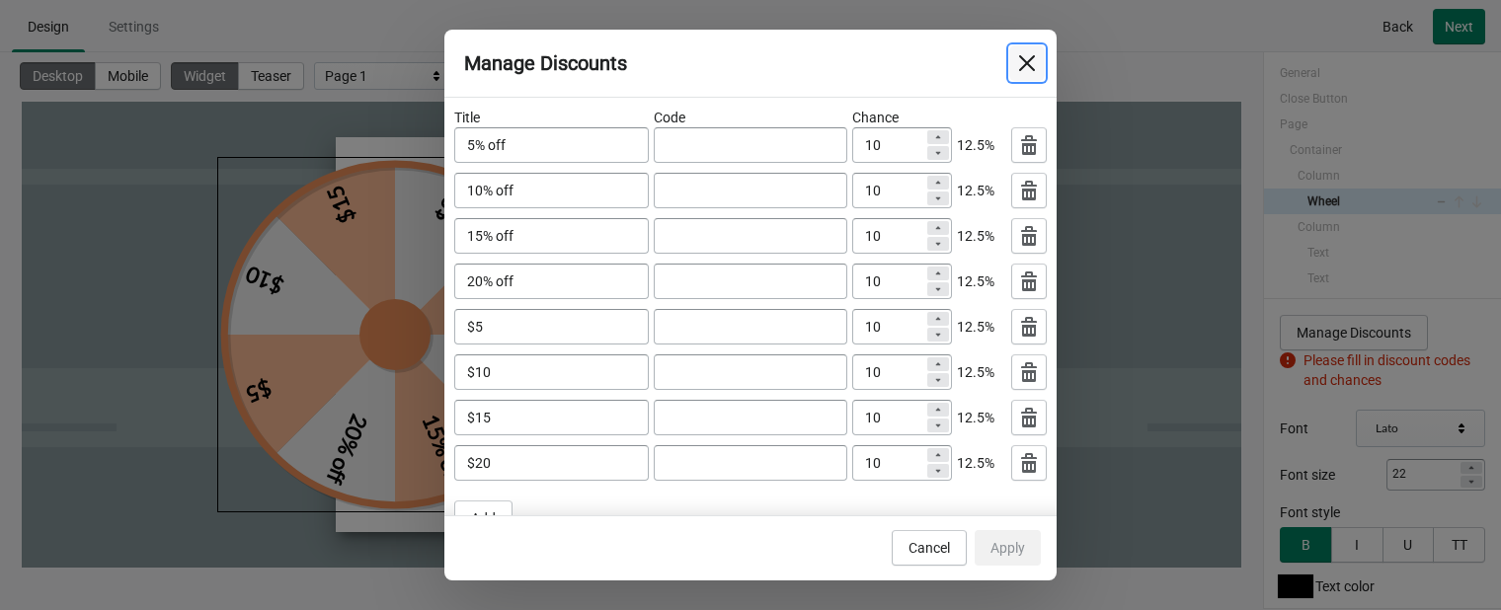
click at [1029, 57] on icon "Close" at bounding box center [1027, 63] width 20 height 20
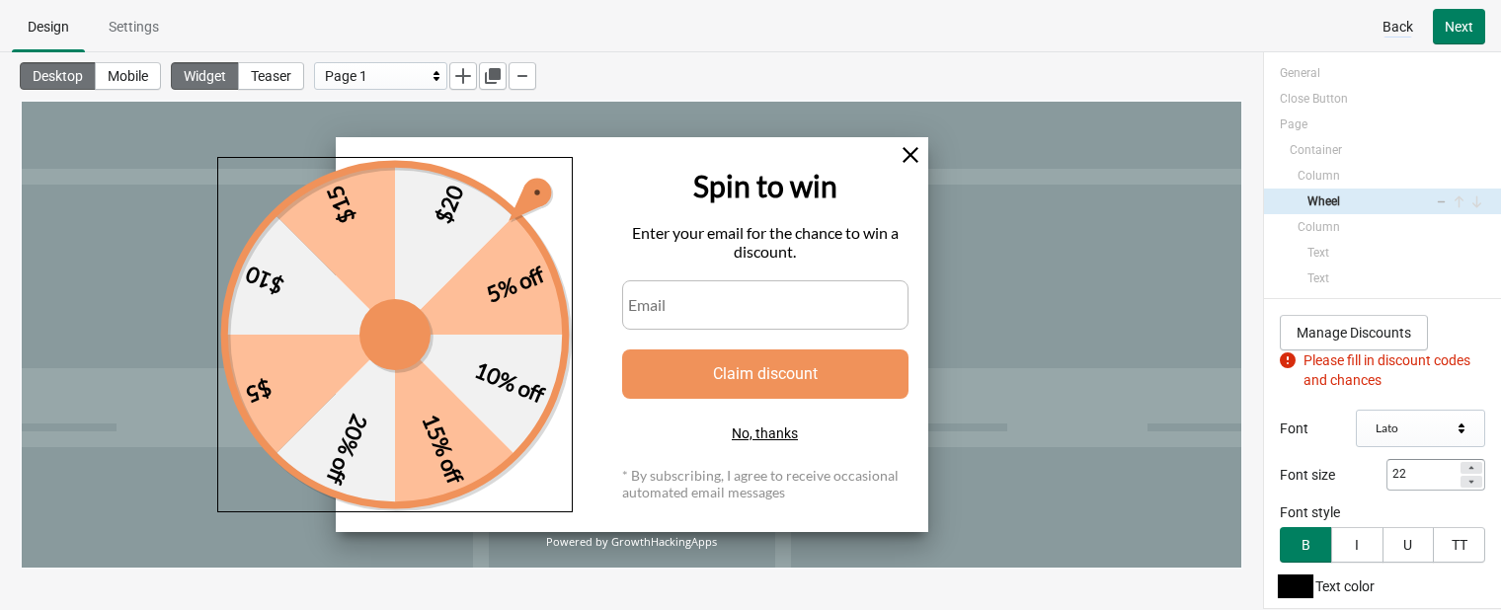
click at [1279, 19] on span "Back" at bounding box center [1397, 27] width 31 height 16
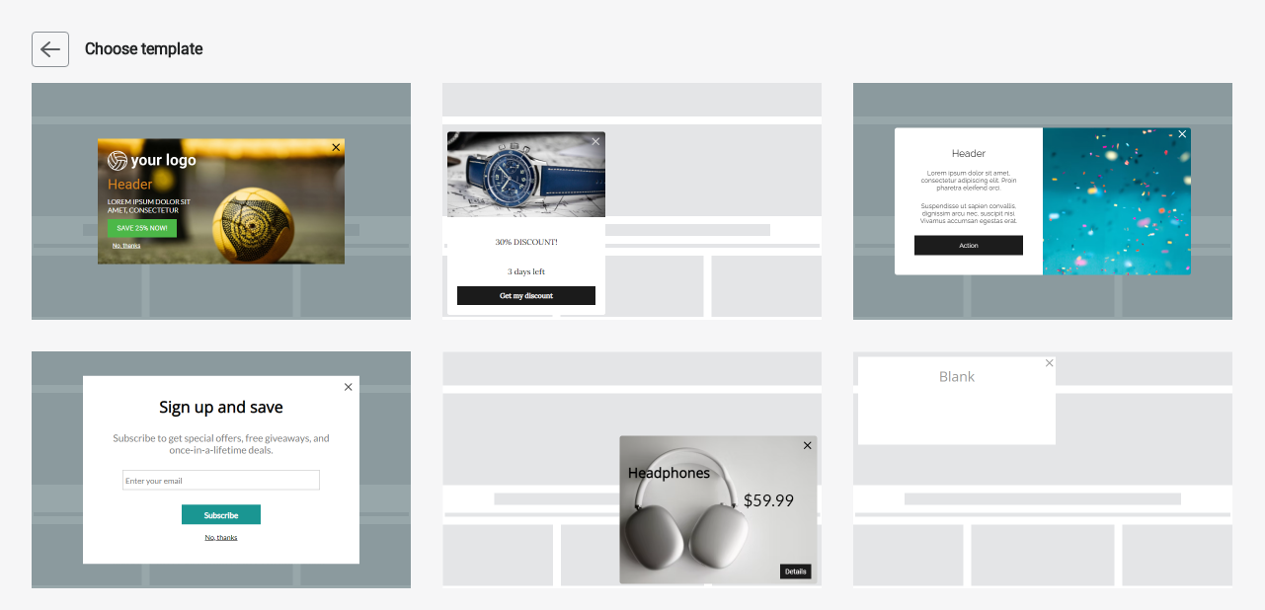
scroll to position [547, 0]
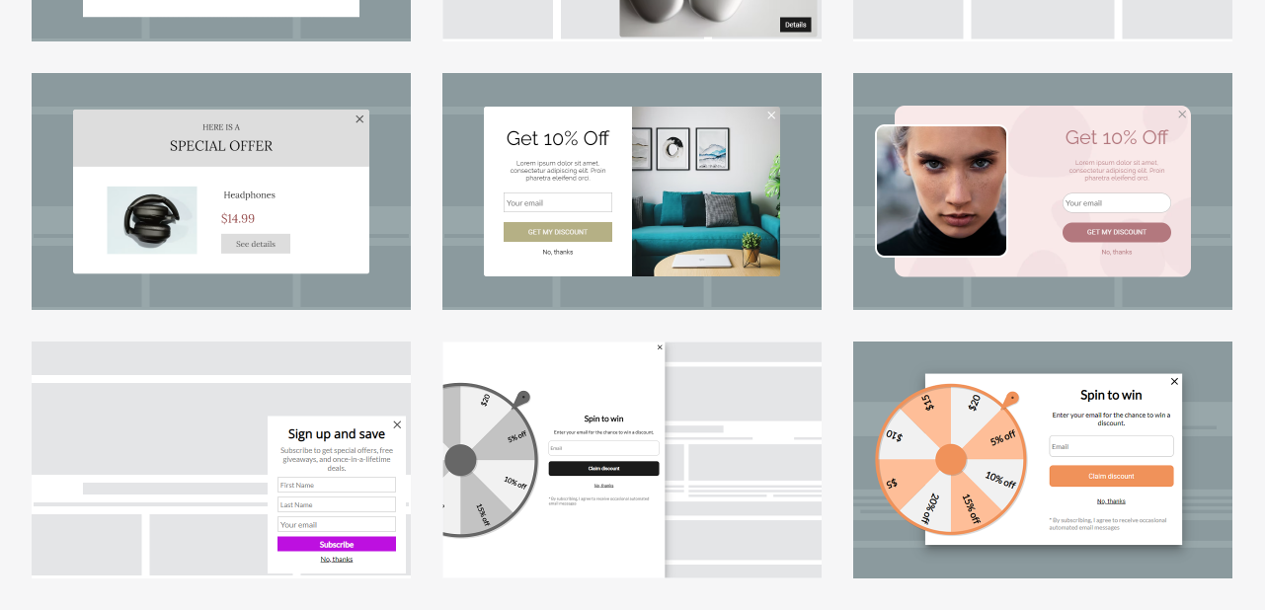
click at [573, 289] on div at bounding box center [631, 191] width 379 height 237
select select "center"
select select "dark"
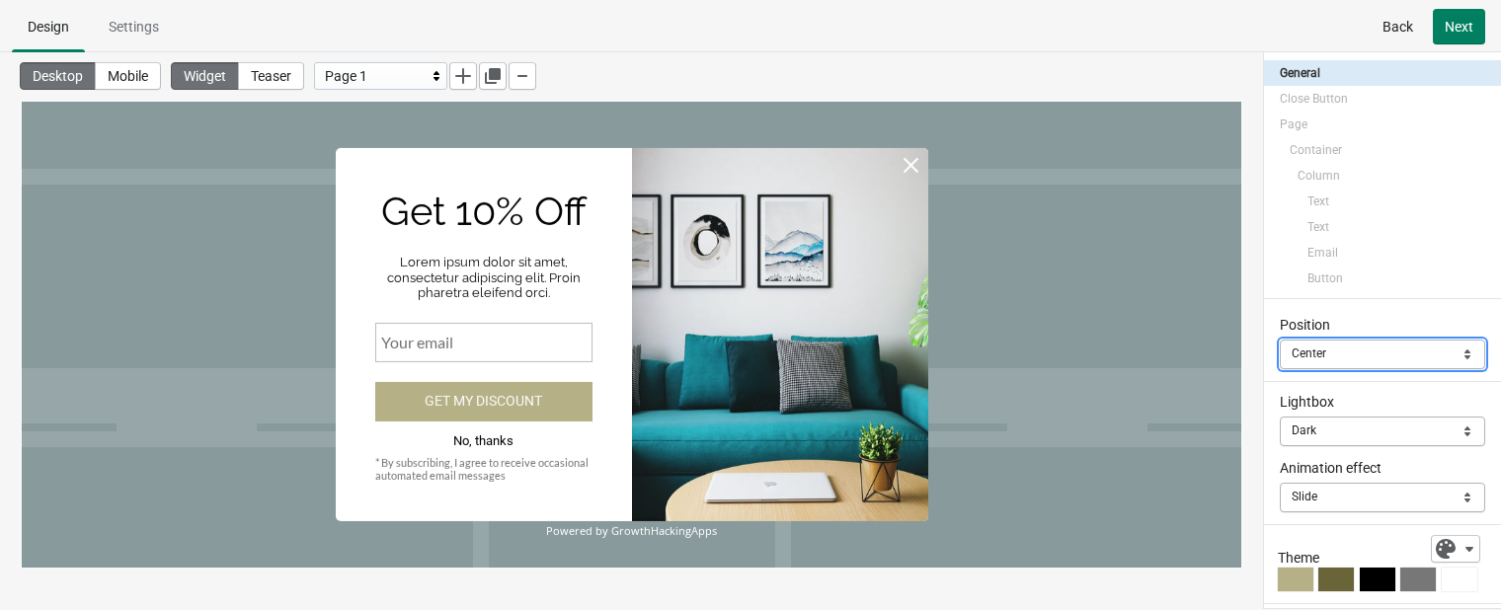
click at [1279, 360] on select "Left top Right top Left bottom Right bottom Center" at bounding box center [1382, 355] width 205 height 30
click at [1279, 340] on select "Left top Right top Left bottom Right bottom Center" at bounding box center [1382, 355] width 205 height 30
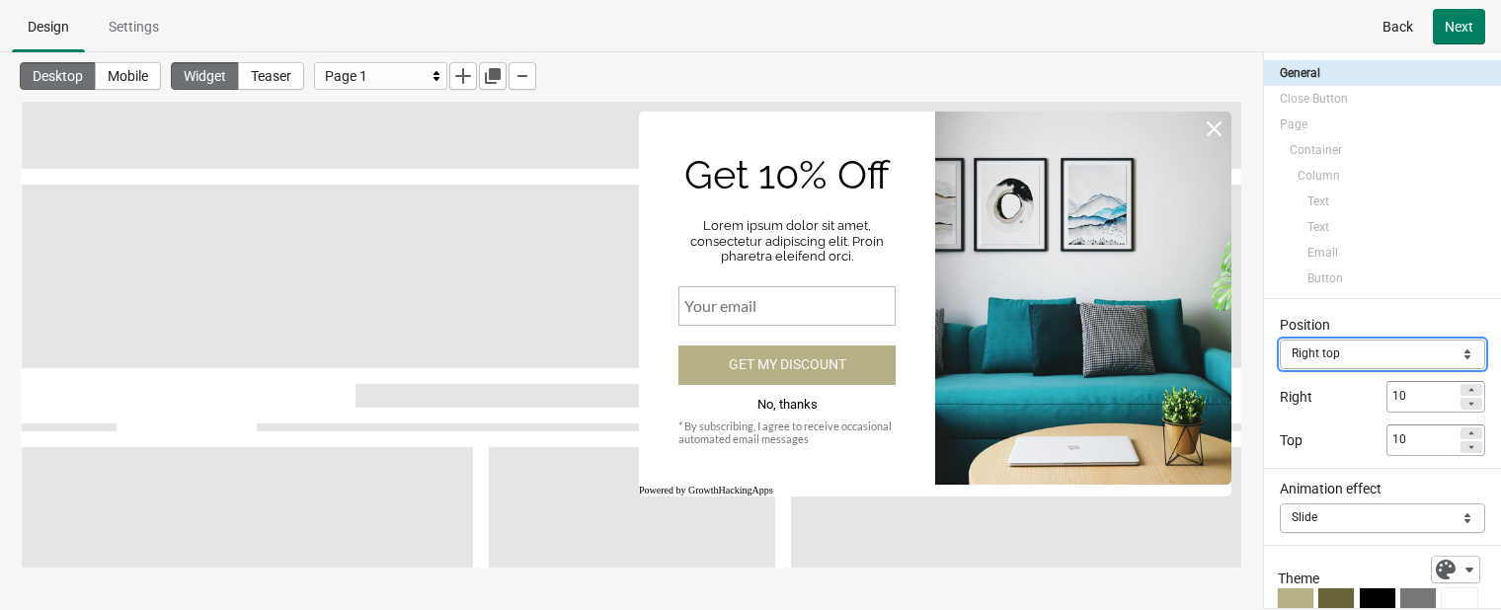
click at [1279, 355] on select "Left top Right top Left bottom Right bottom Center" at bounding box center [1382, 355] width 205 height 30
click at [1279, 340] on select "Left top Right top Left bottom Right bottom Center" at bounding box center [1382, 355] width 205 height 30
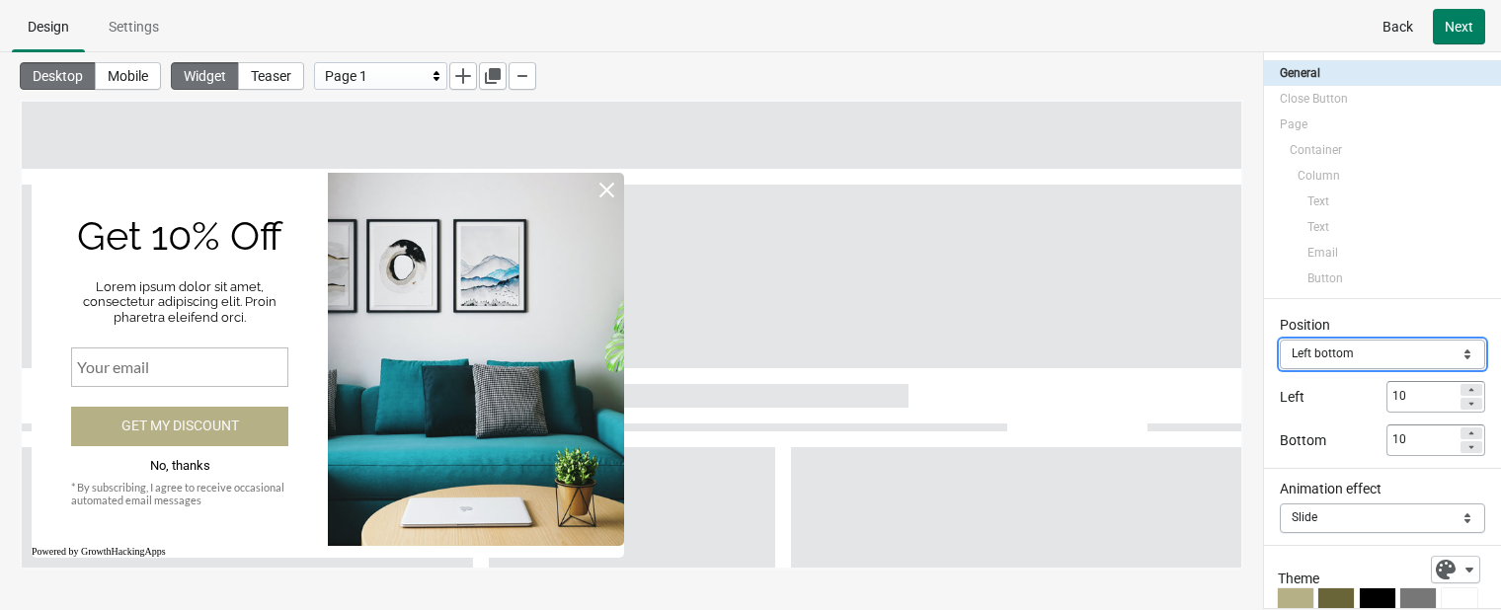
click at [1279, 354] on select "Left top Right top Left bottom Right bottom Center" at bounding box center [1382, 355] width 205 height 30
select select "center"
click at [1279, 340] on select "Left top Right top Left bottom Right bottom Center" at bounding box center [1382, 355] width 205 height 30
select select "dark"
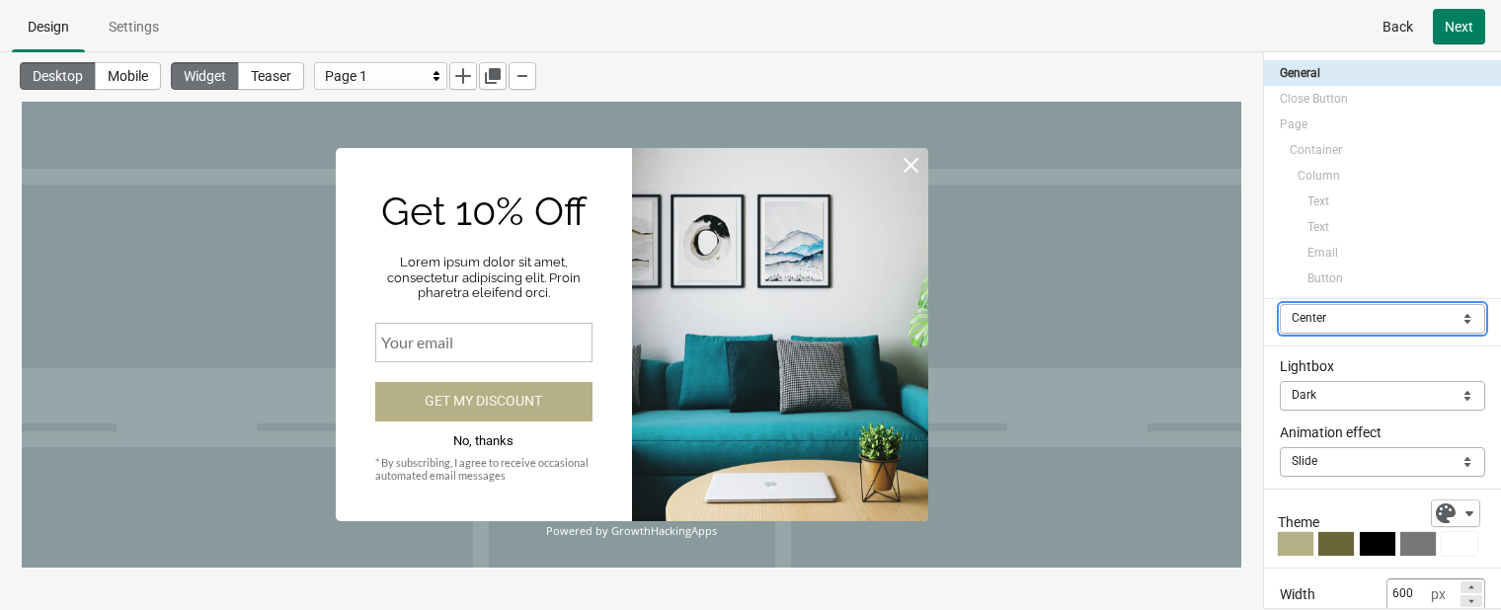
scroll to position [41, 0]
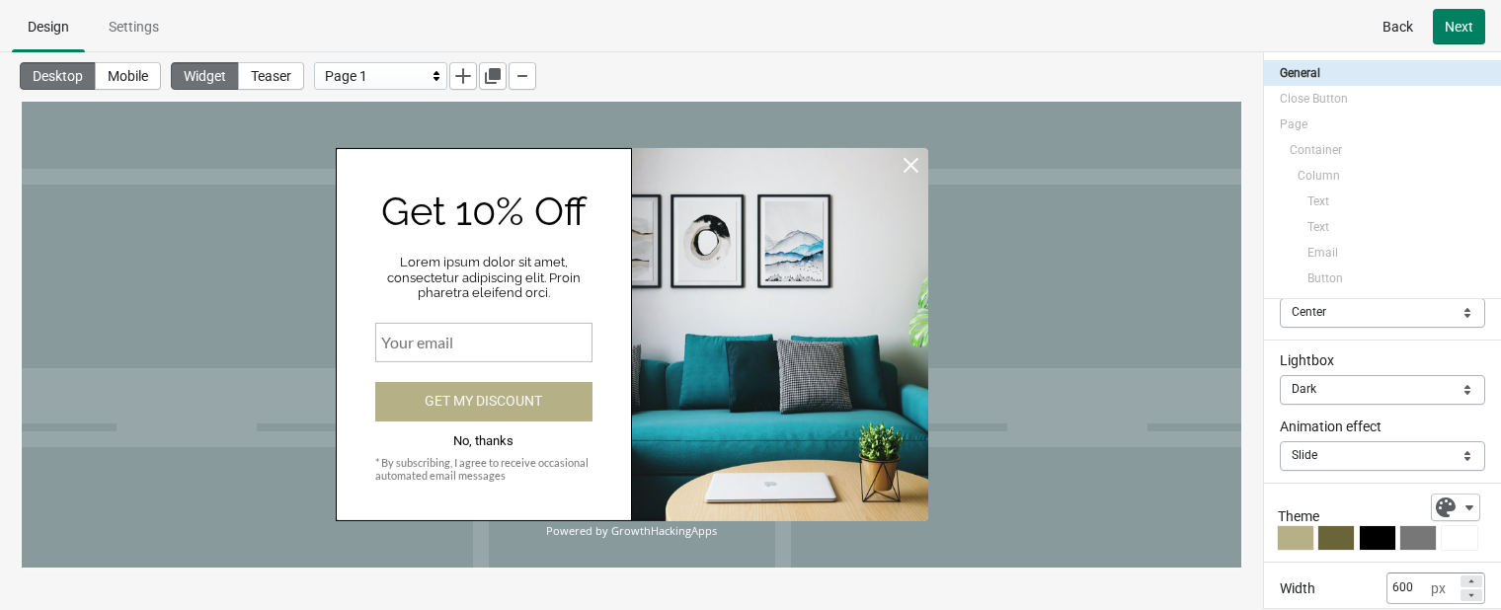
select select "both"
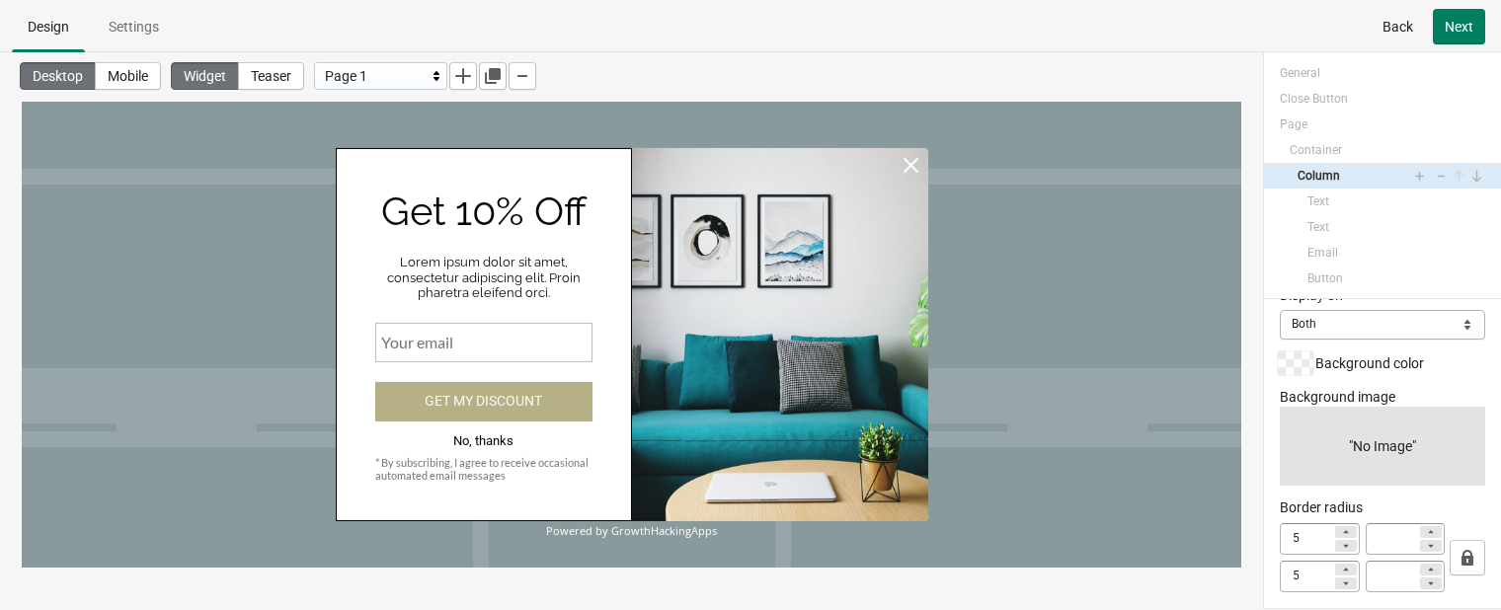
scroll to position [32, 0]
click at [1279, 323] on select "Mobile Desktop Both" at bounding box center [1382, 323] width 205 height 30
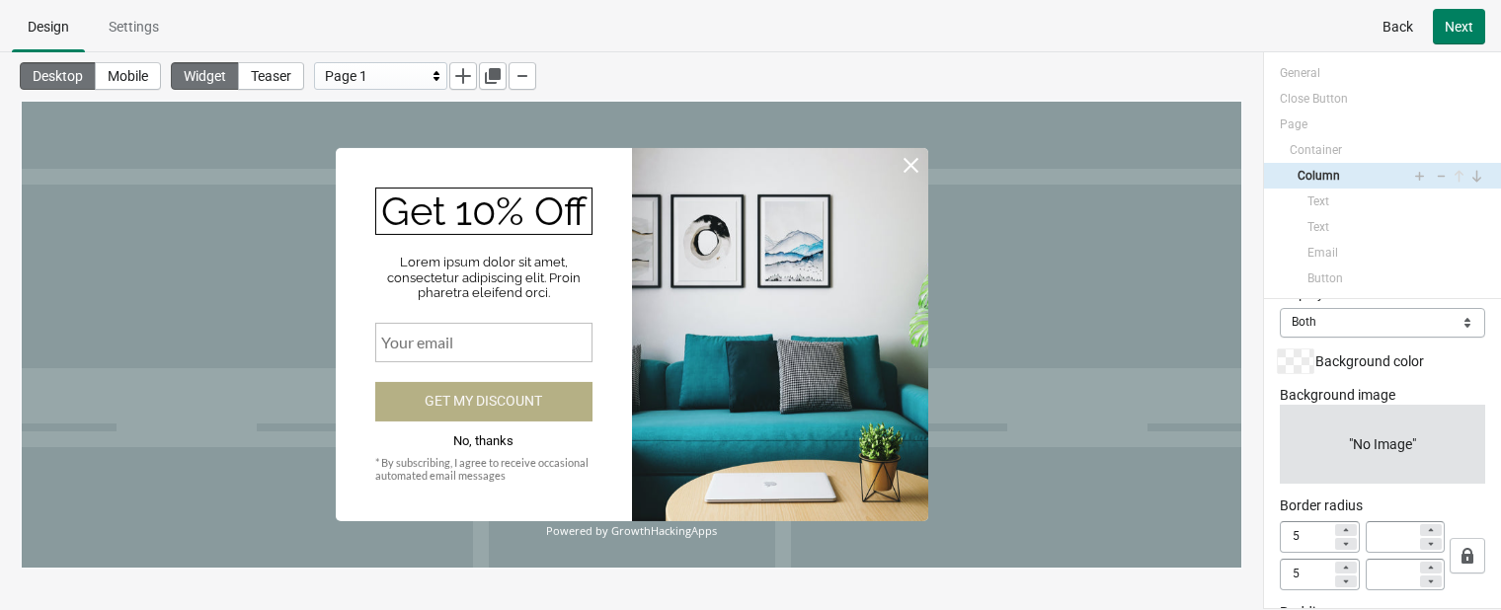
select select "both"
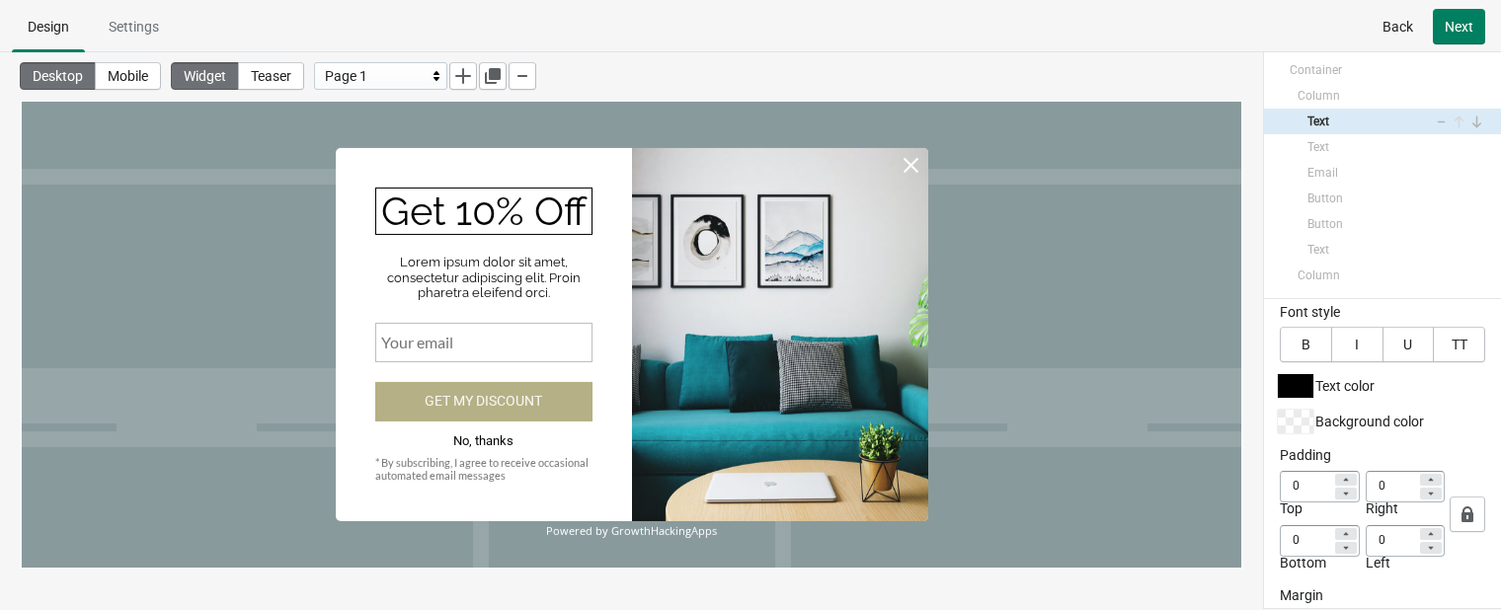
scroll to position [323, 0]
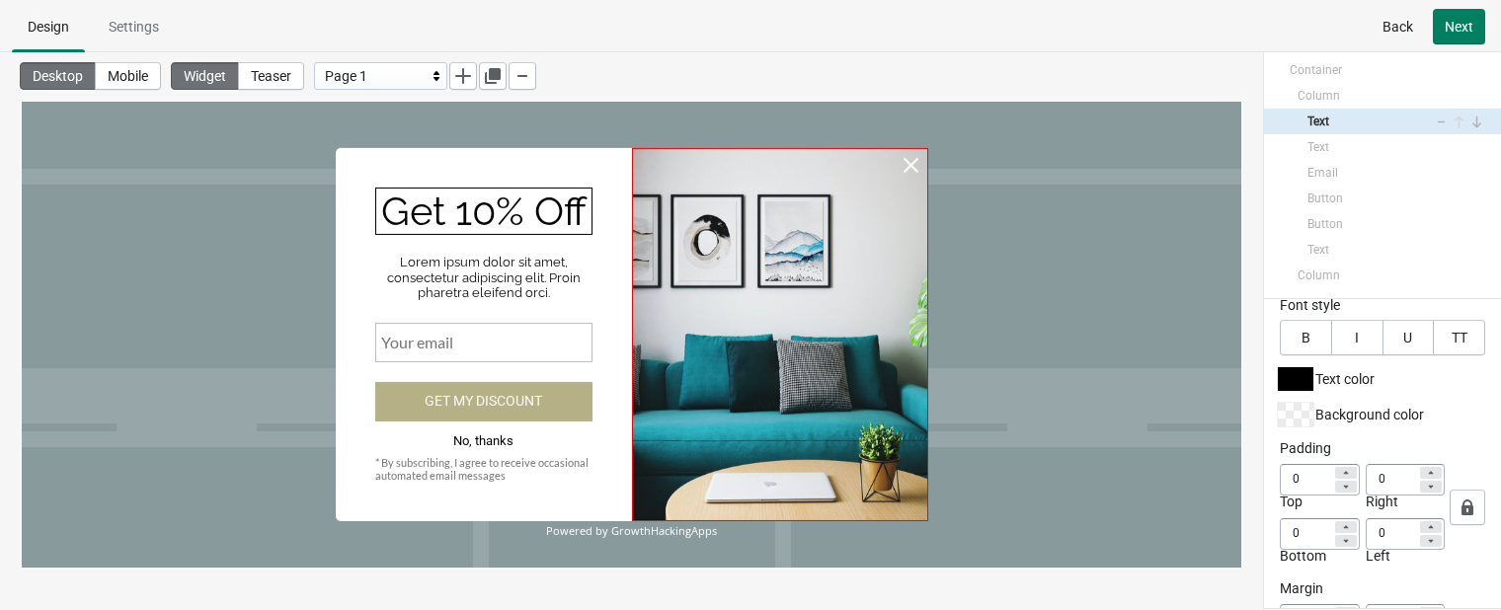
click at [913, 419] on div at bounding box center [780, 334] width 296 height 373
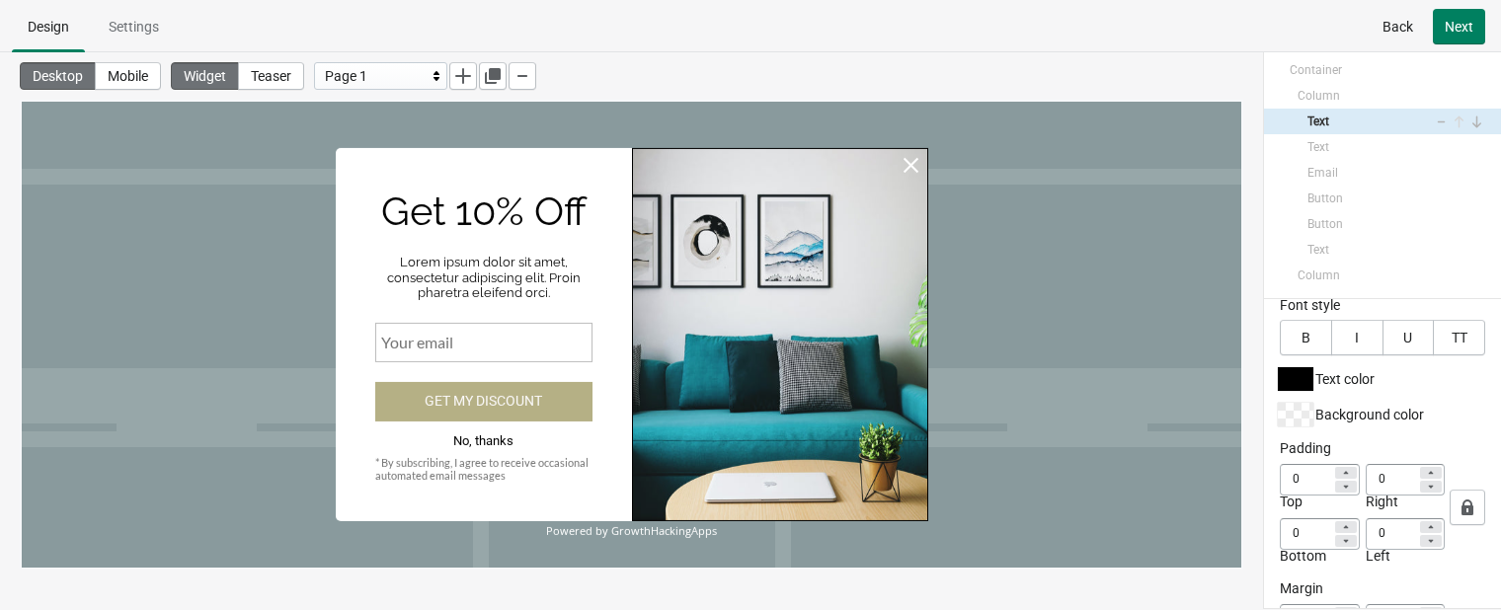
select select "both"
select select "cover"
select select "center"
select select "center:vert"
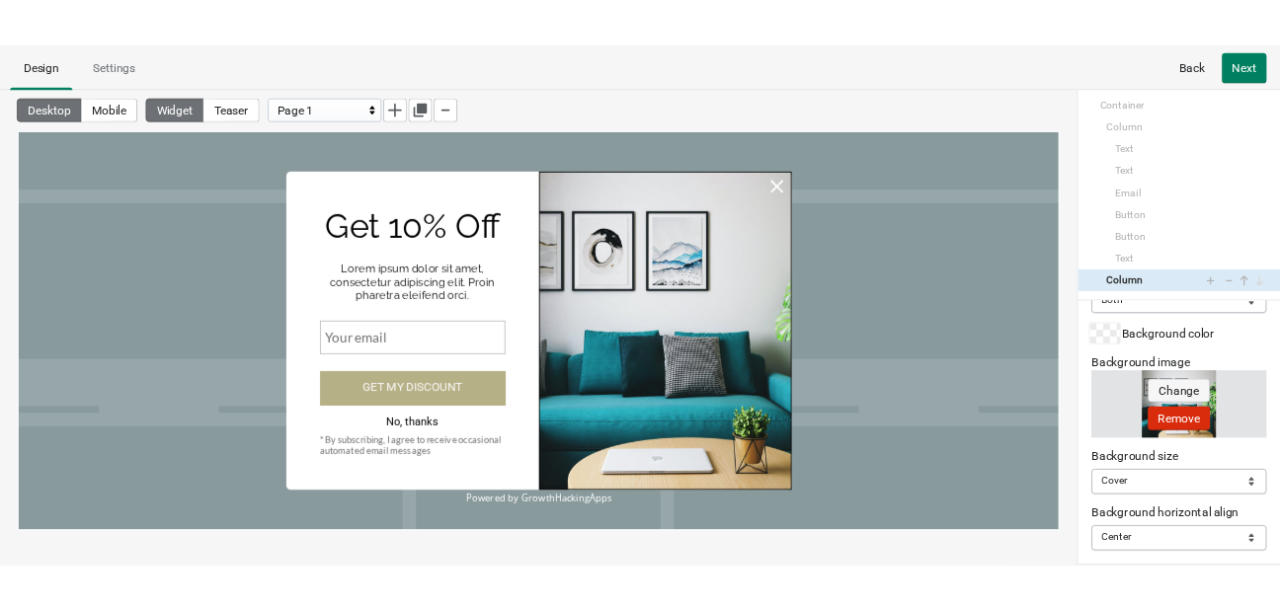
scroll to position [0, 0]
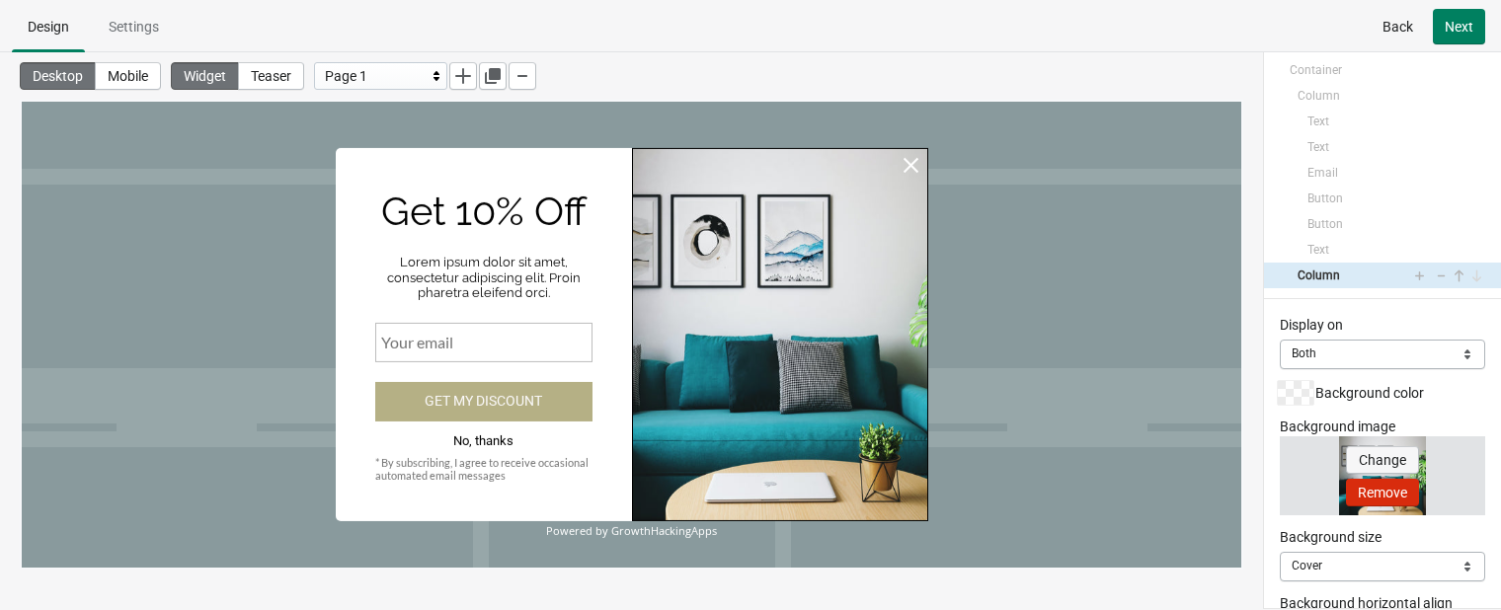
click at [1279, 463] on span "Change" at bounding box center [1382, 460] width 47 height 16
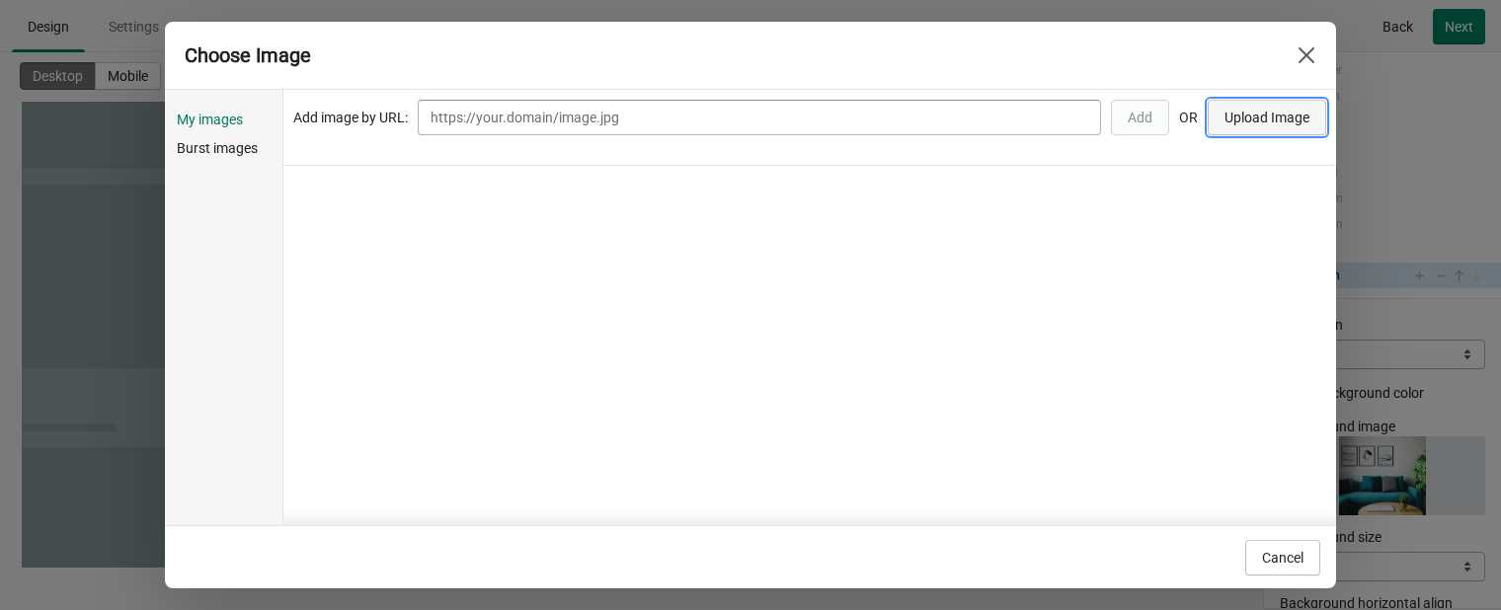
click at [1262, 116] on span "Upload Image" at bounding box center [1266, 118] width 85 height 16
click at [1279, 33] on div "Choose Image" at bounding box center [750, 56] width 1171 height 68
click at [1279, 54] on icon "Close" at bounding box center [1306, 55] width 20 height 20
